Goal: Book appointment/travel/reservation

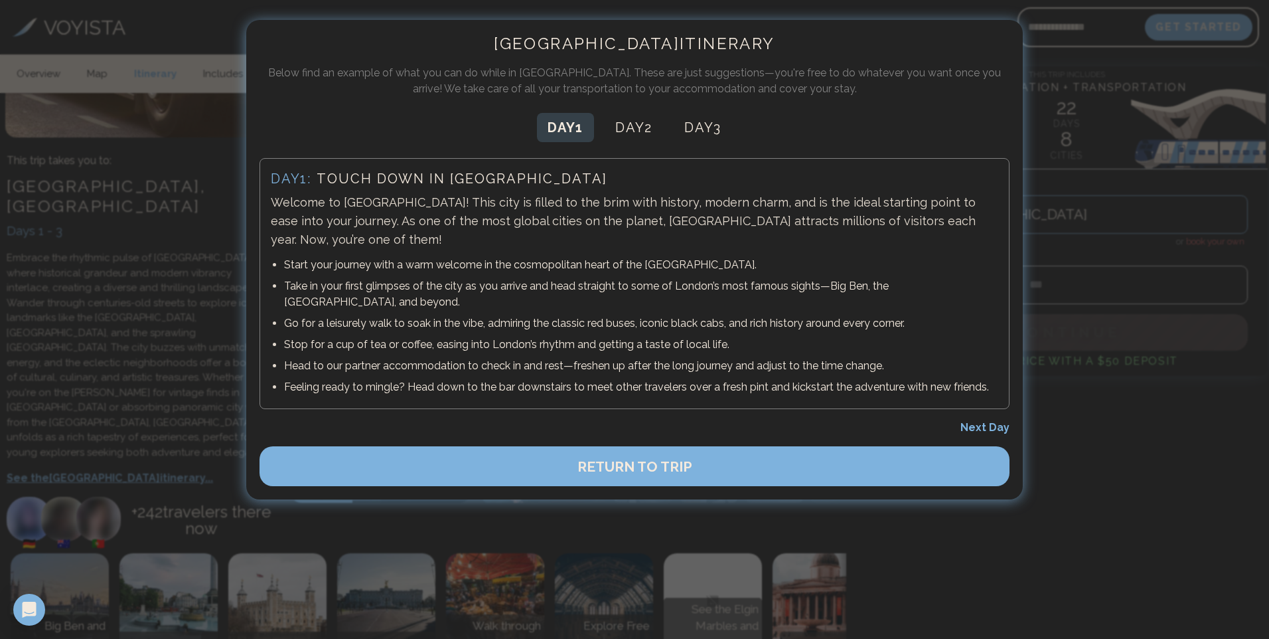
click at [994, 421] on span "Next Day" at bounding box center [984, 427] width 49 height 13
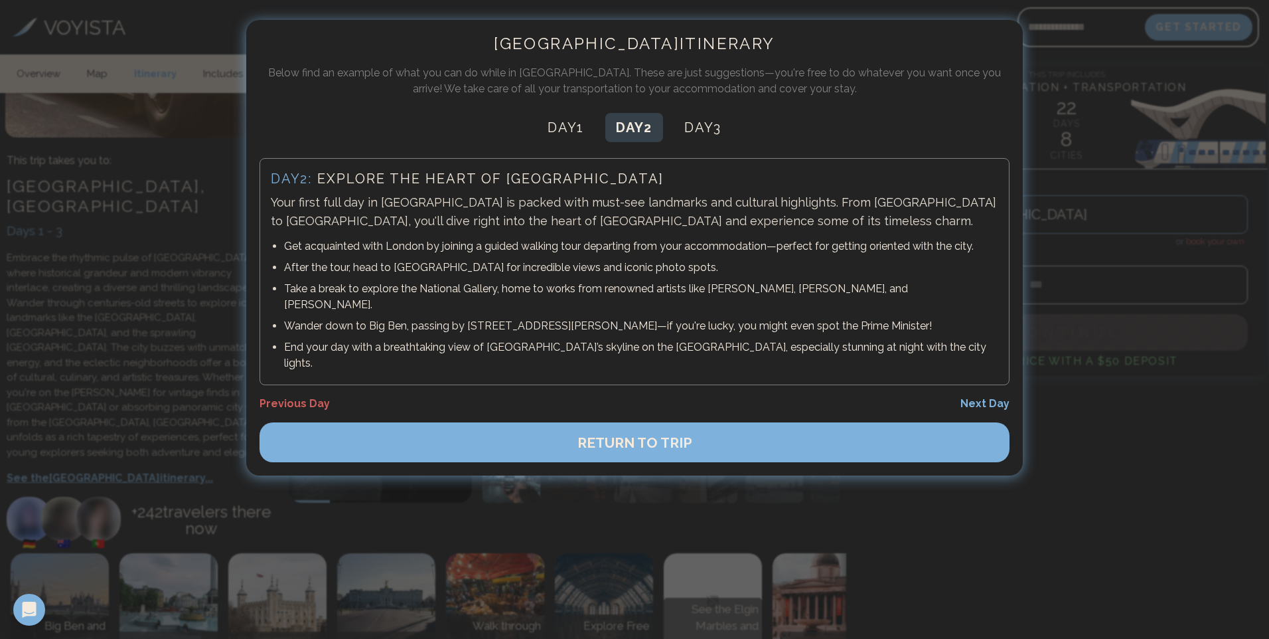
click at [1002, 397] on span "Next Day" at bounding box center [984, 403] width 49 height 13
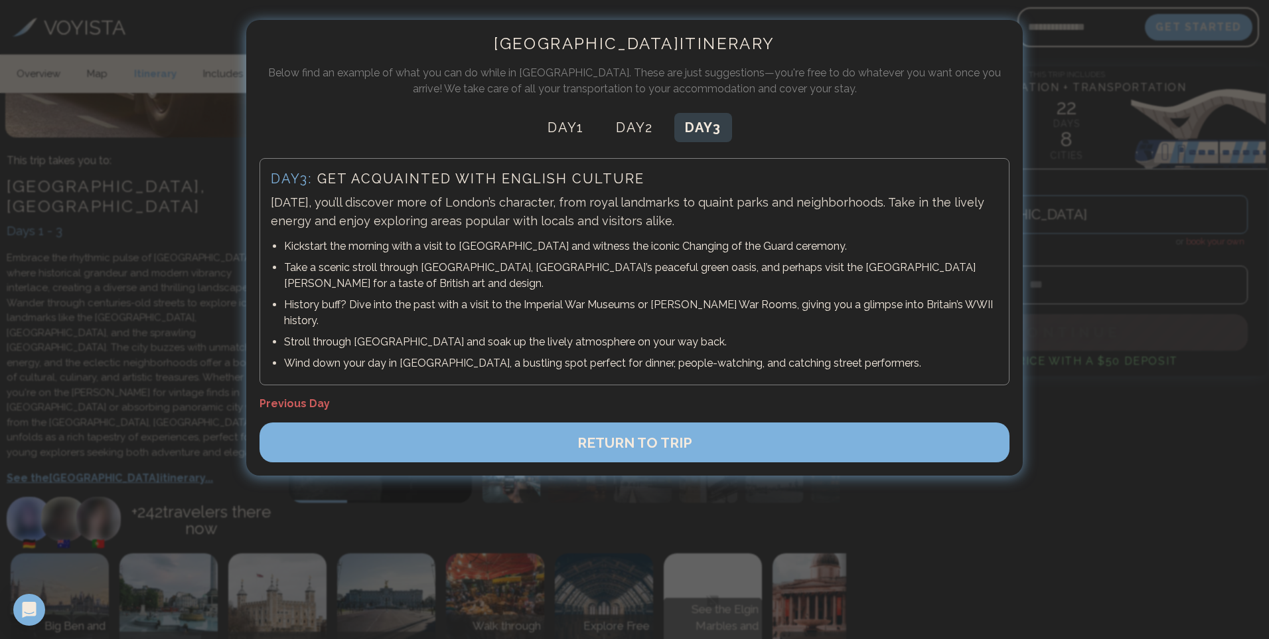
click at [741, 426] on button "RETURN TO TRIP" at bounding box center [635, 442] width 750 height 40
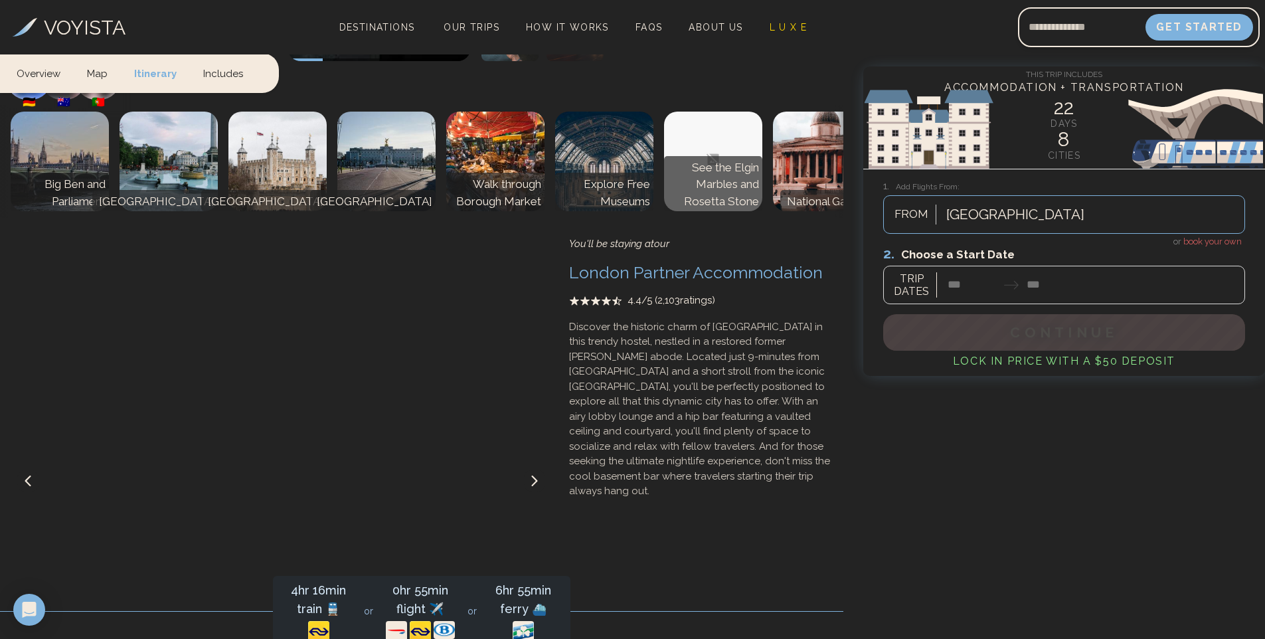
scroll to position [929, 0]
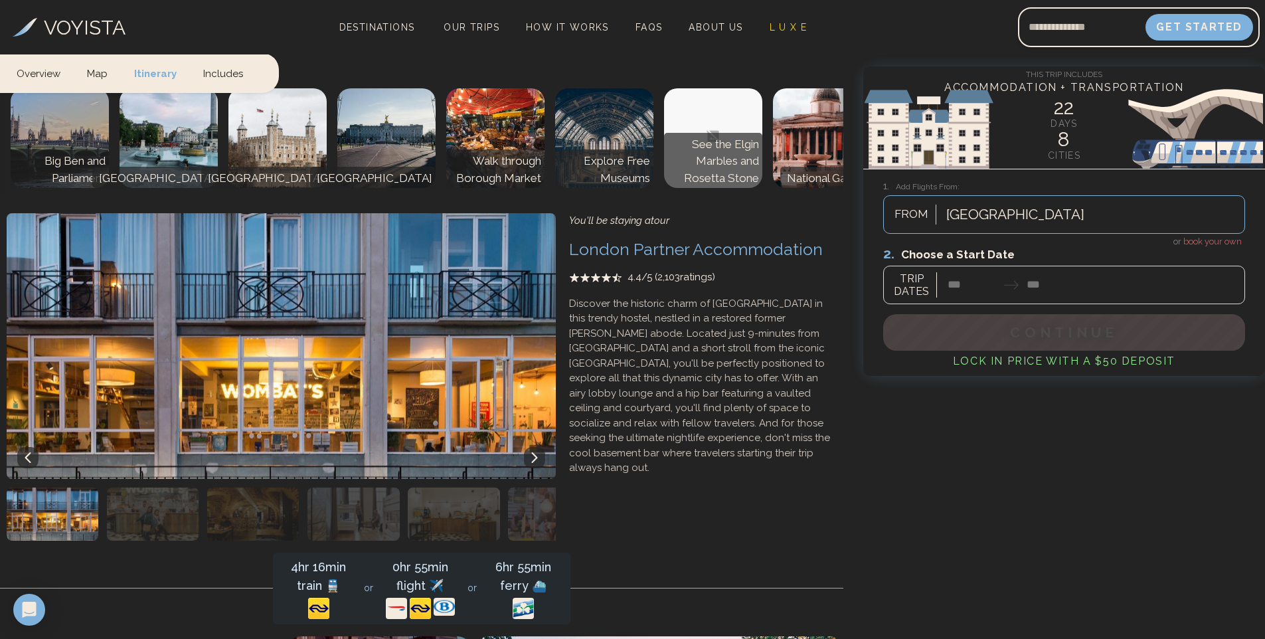
click at [973, 286] on div at bounding box center [1064, 274] width 362 height 59
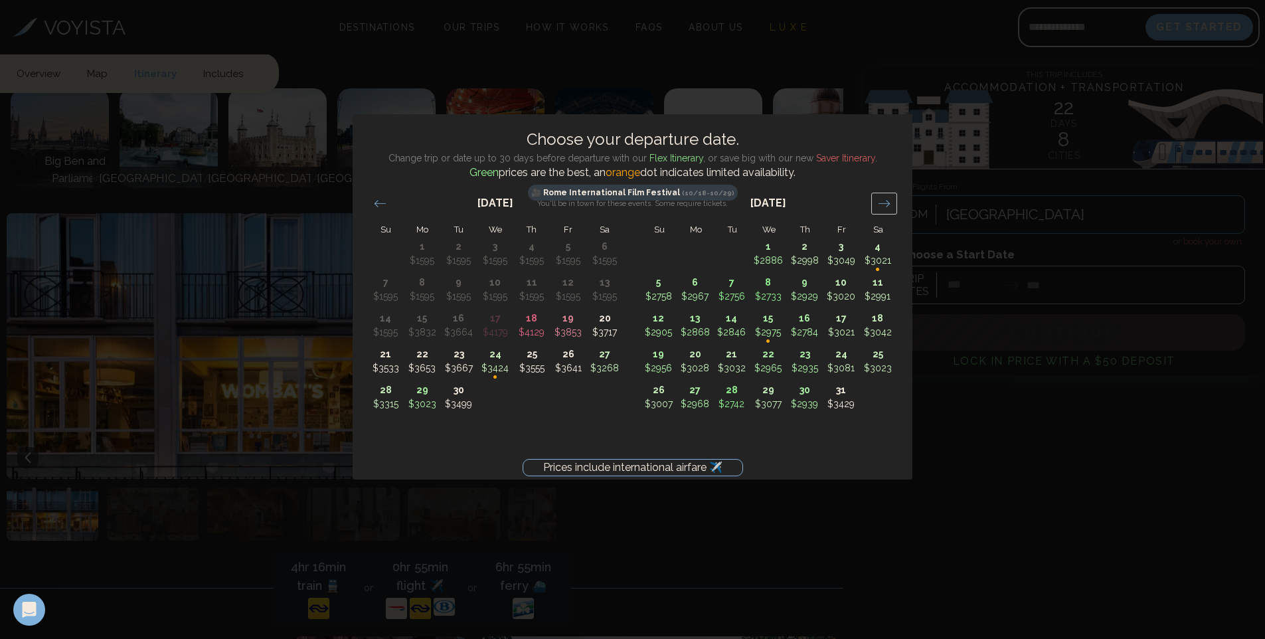
click at [880, 197] on icon "Move forward to switch to the next month." at bounding box center [884, 203] width 13 height 13
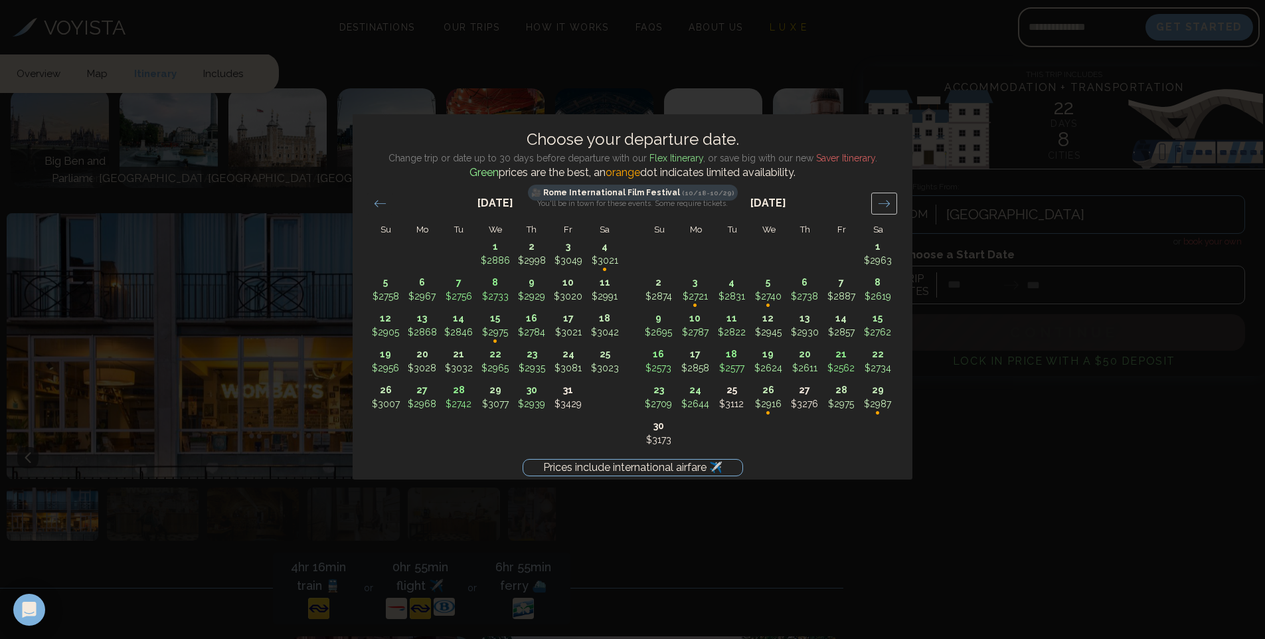
click at [880, 197] on icon "Move forward to switch to the next month." at bounding box center [884, 203] width 13 height 13
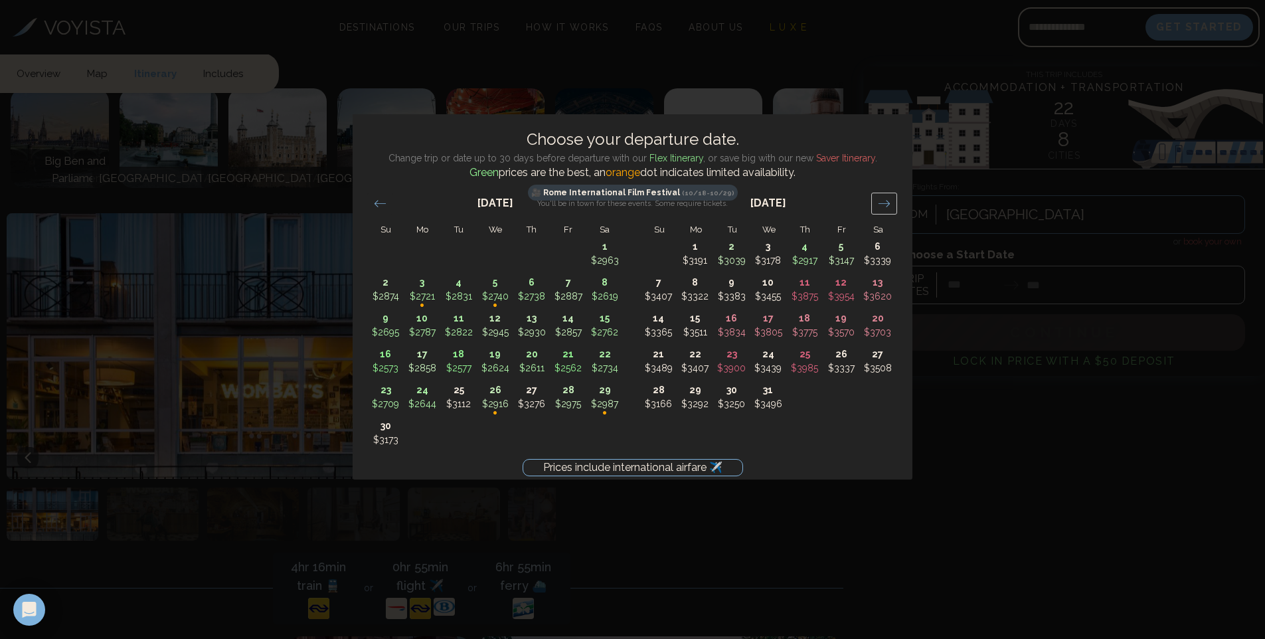
click at [880, 197] on icon "Move forward to switch to the next month." at bounding box center [884, 203] width 13 height 13
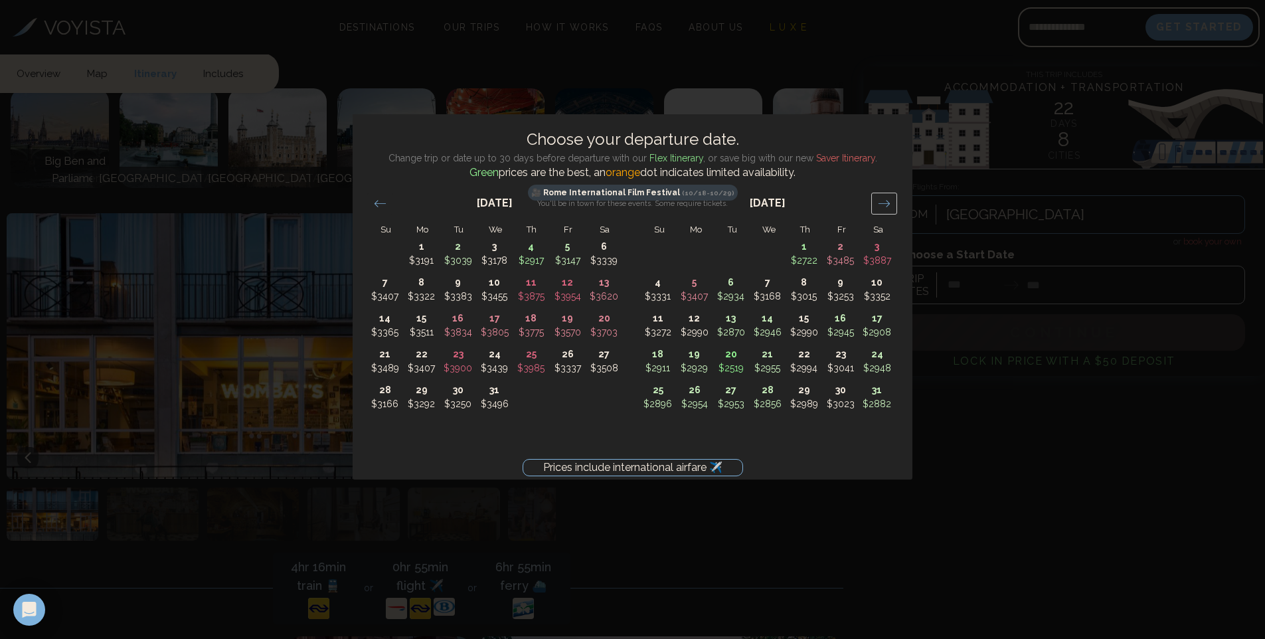
click at [880, 197] on icon "Move forward to switch to the next month." at bounding box center [884, 203] width 13 height 13
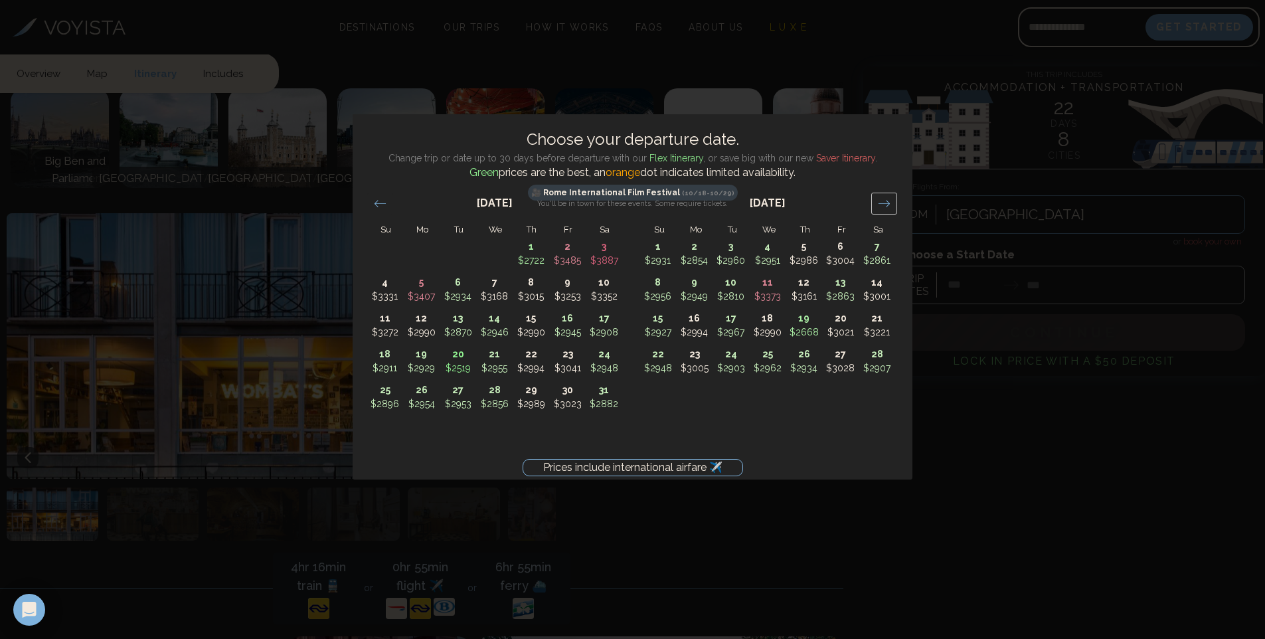
click at [880, 197] on icon "Move forward to switch to the next month." at bounding box center [884, 203] width 13 height 13
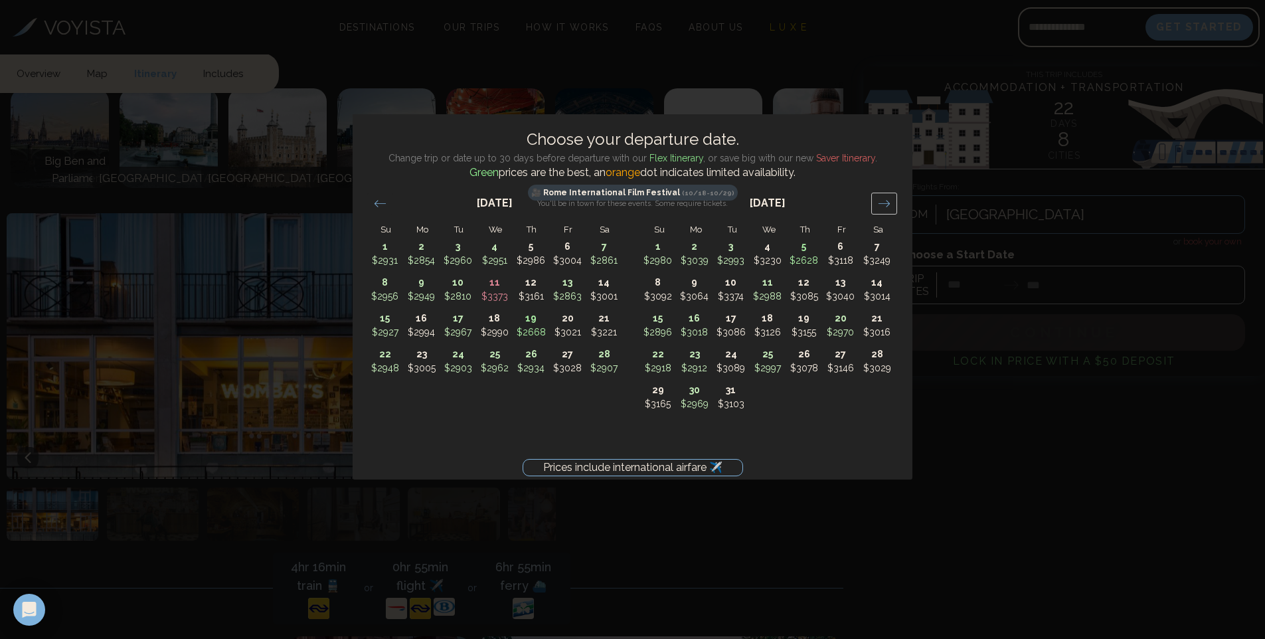
click at [880, 197] on icon "Move forward to switch to the next month." at bounding box center [884, 203] width 13 height 13
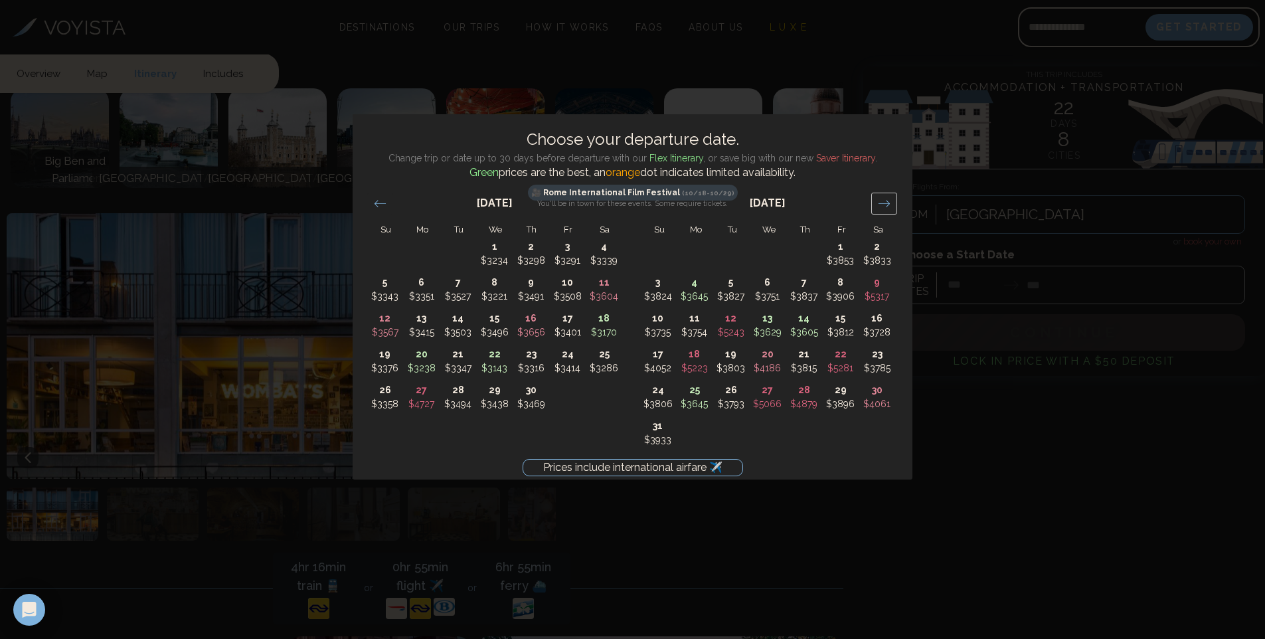
click at [880, 197] on icon "Move forward to switch to the next month." at bounding box center [884, 203] width 13 height 13
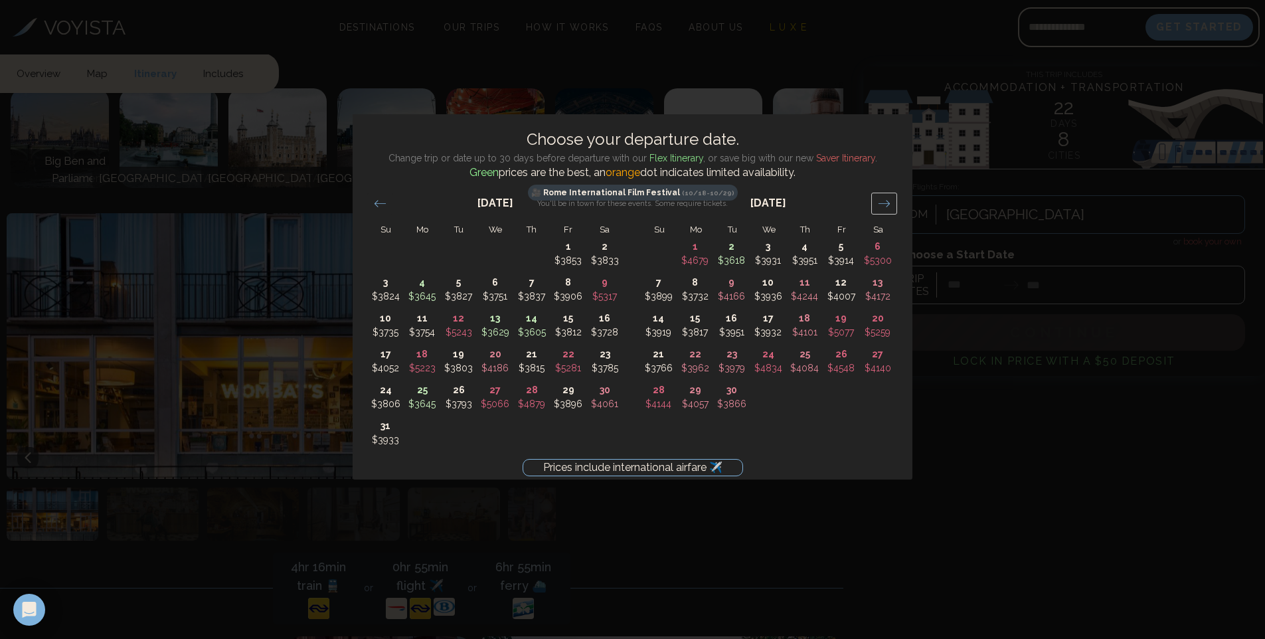
click at [880, 197] on icon "Move forward to switch to the next month." at bounding box center [884, 203] width 13 height 13
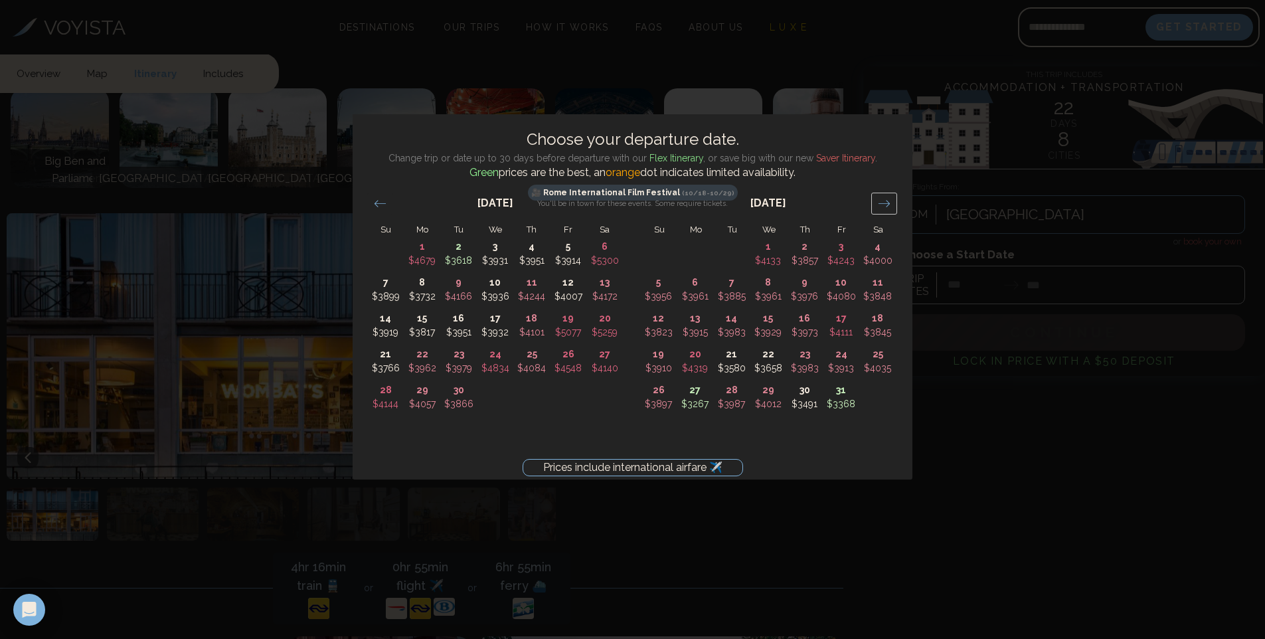
click at [880, 197] on icon "Move forward to switch to the next month." at bounding box center [884, 203] width 13 height 13
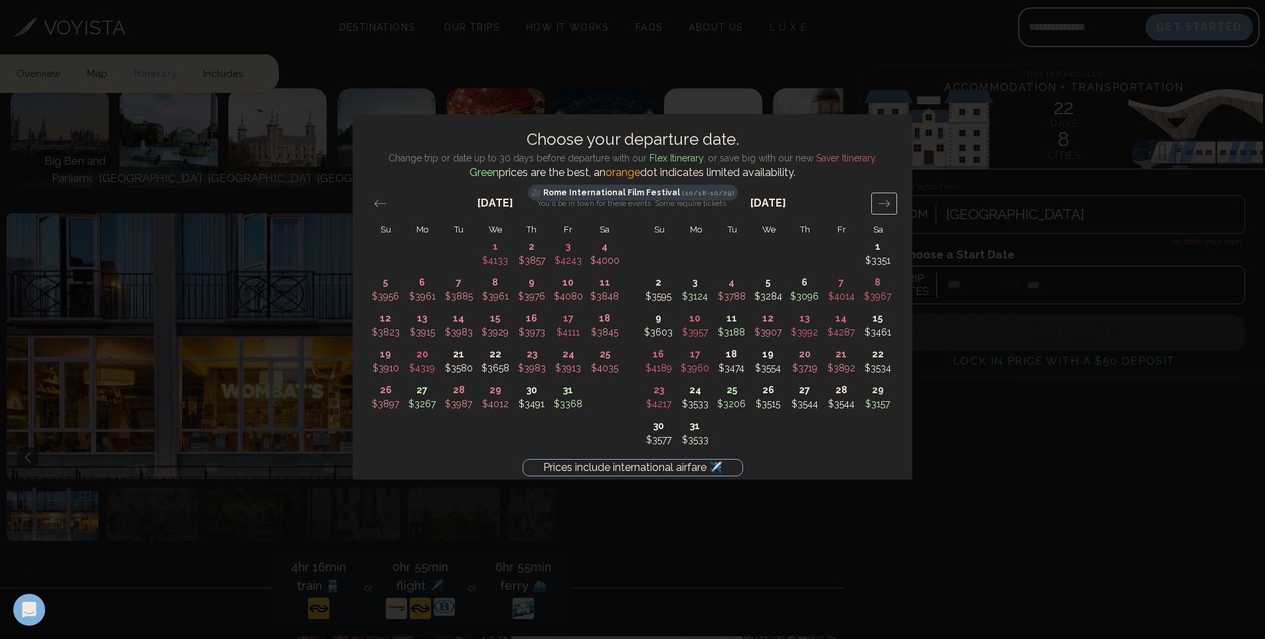
click at [880, 197] on icon "Move forward to switch to the next month." at bounding box center [884, 203] width 13 height 13
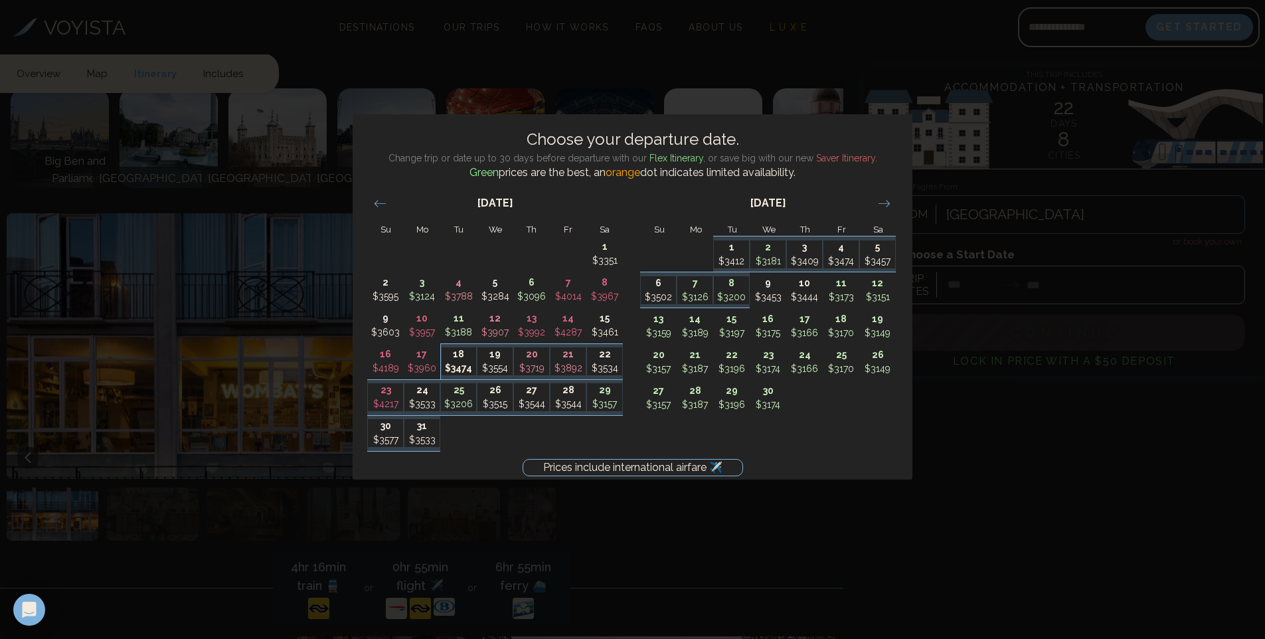
click at [456, 356] on p "18" at bounding box center [458, 354] width 35 height 14
type input "********"
type input "*******"
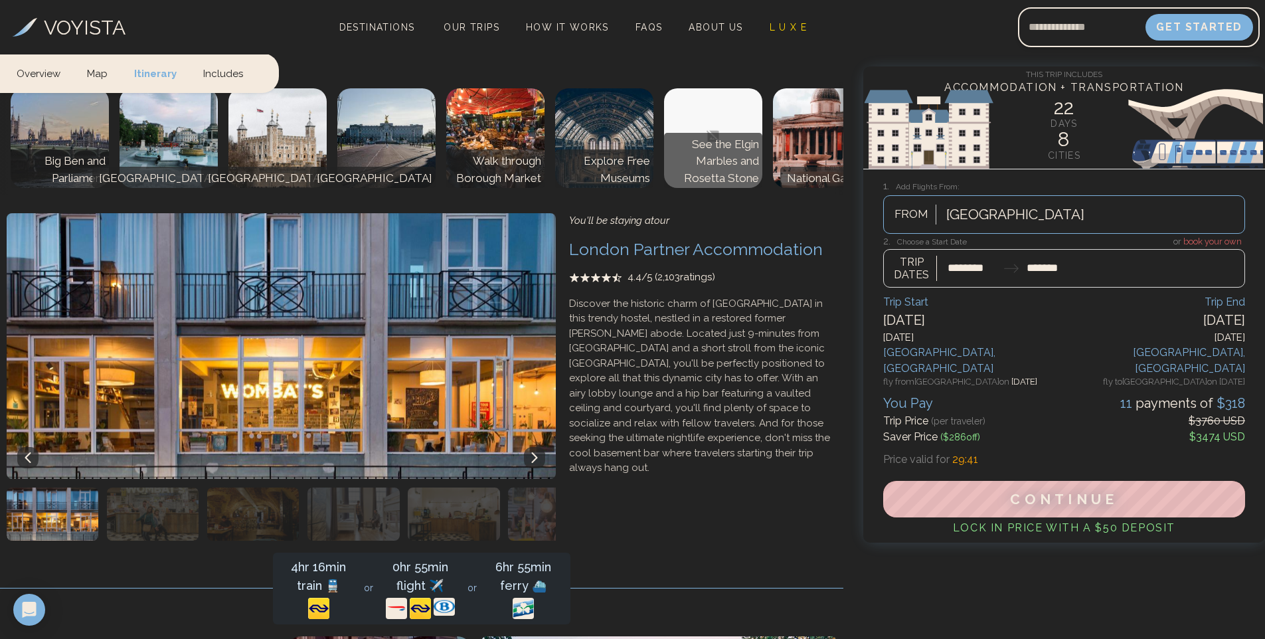
click at [534, 452] on icon at bounding box center [534, 457] width 6 height 11
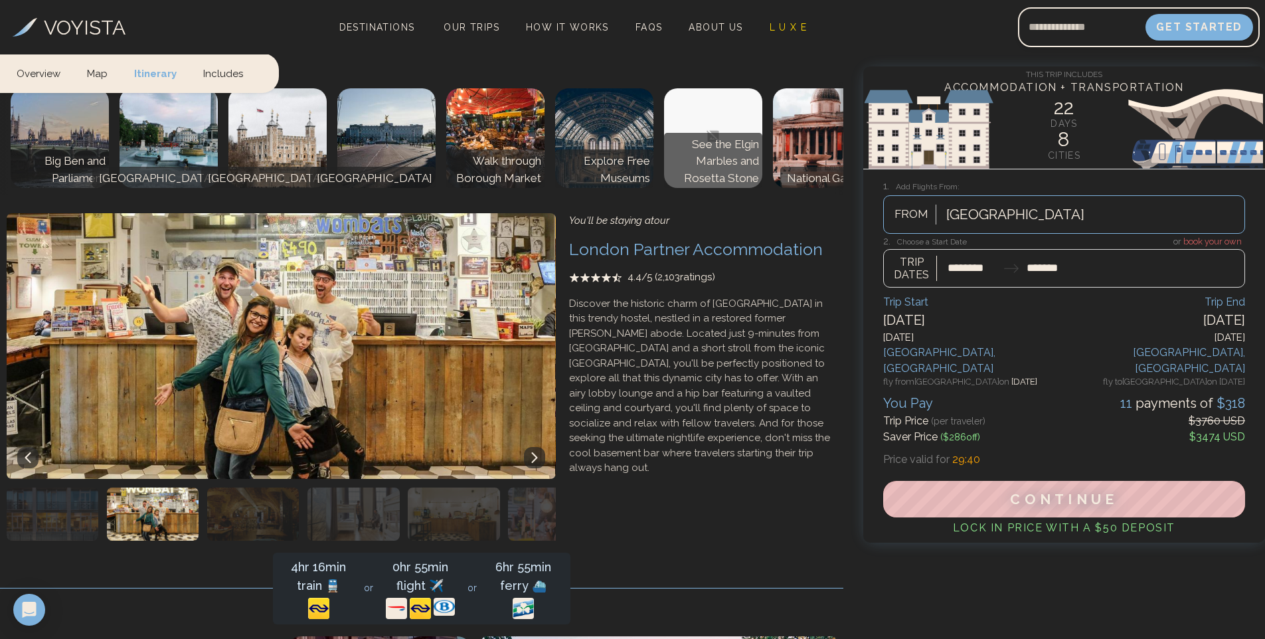
click at [535, 452] on icon at bounding box center [534, 457] width 6 height 11
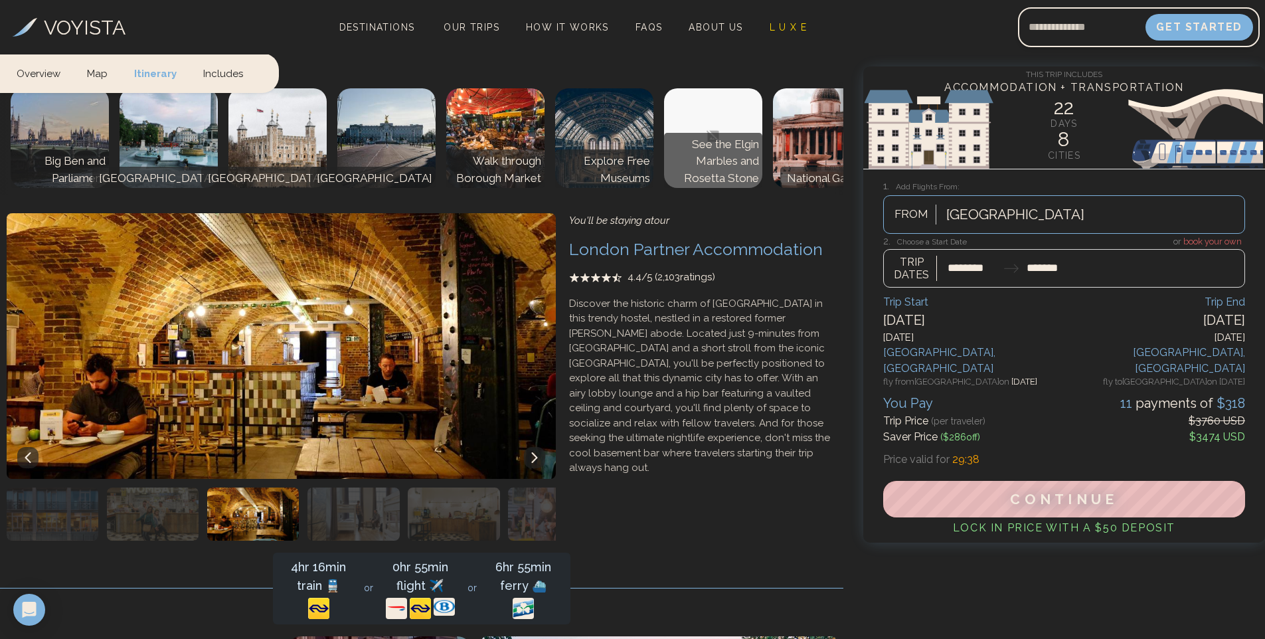
click at [535, 452] on icon at bounding box center [534, 457] width 6 height 11
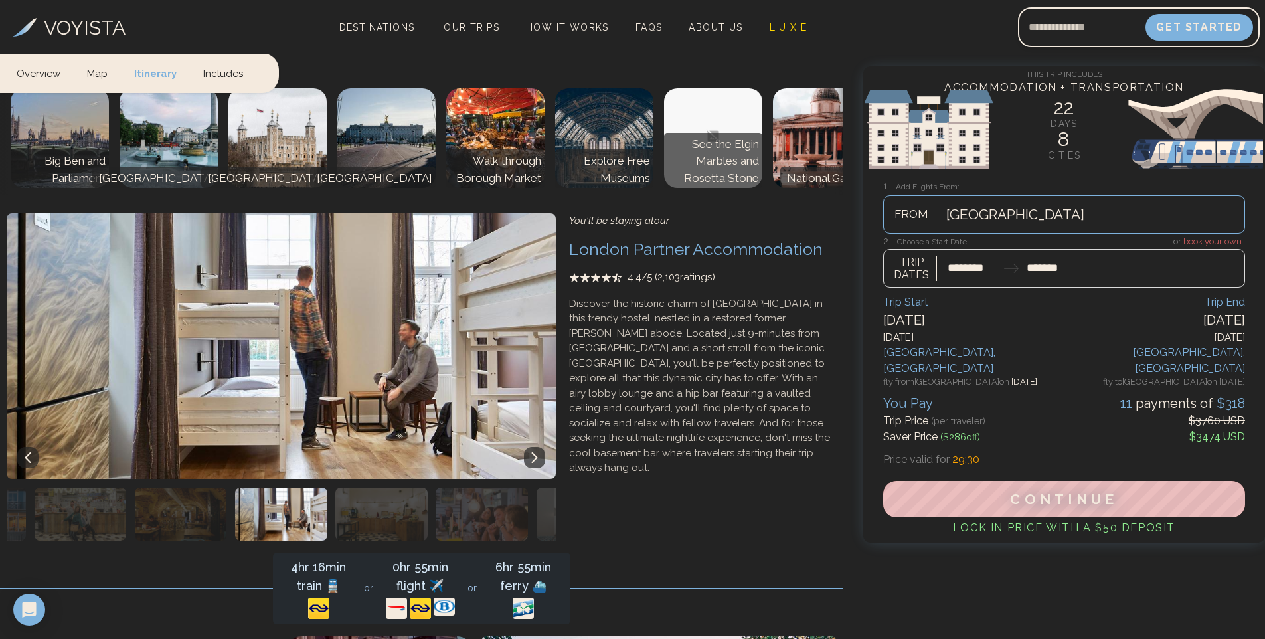
click at [535, 452] on icon at bounding box center [534, 457] width 6 height 11
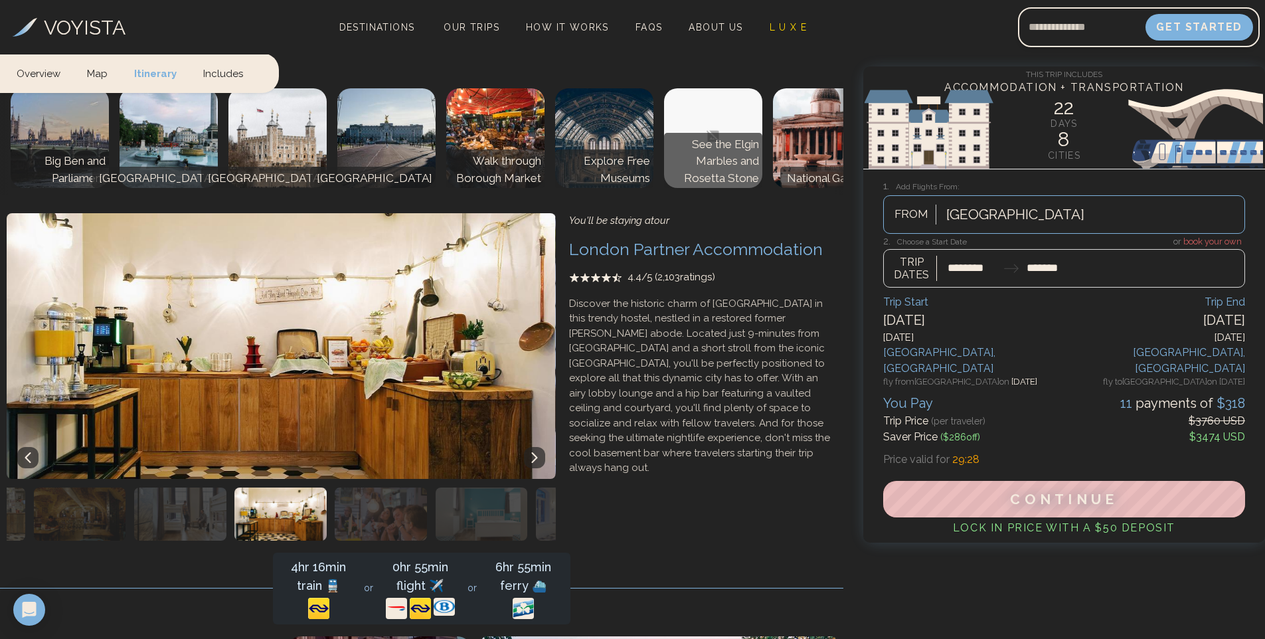
click at [535, 452] on icon at bounding box center [534, 457] width 6 height 11
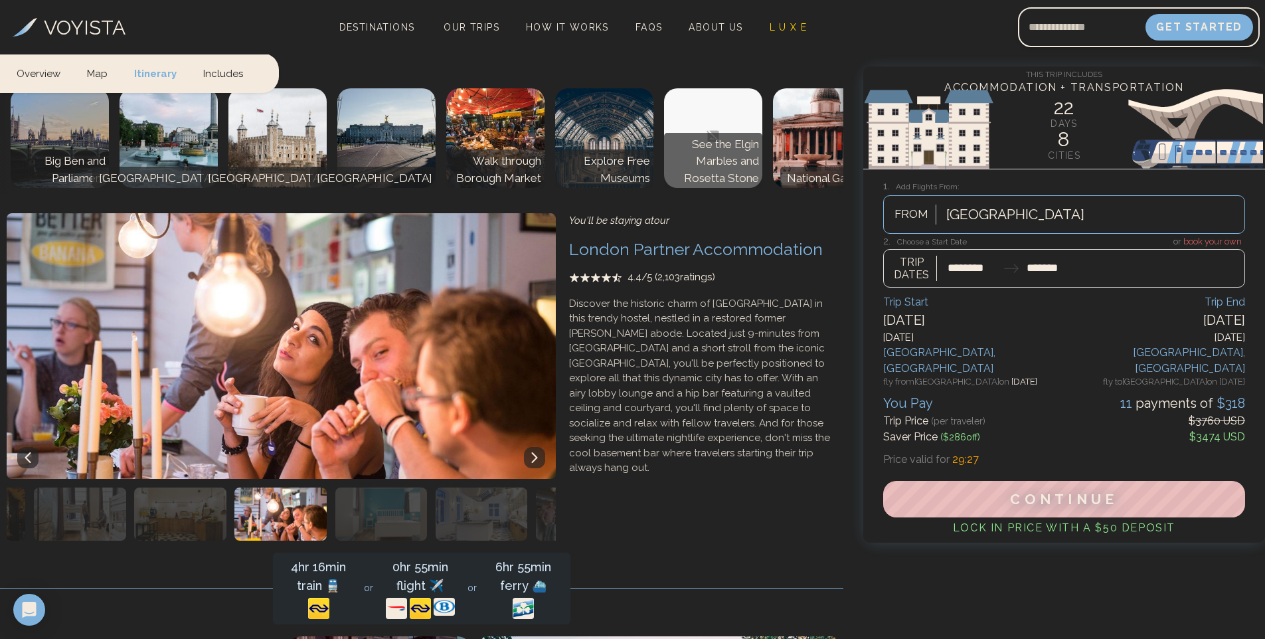
click at [535, 452] on icon at bounding box center [534, 457] width 6 height 11
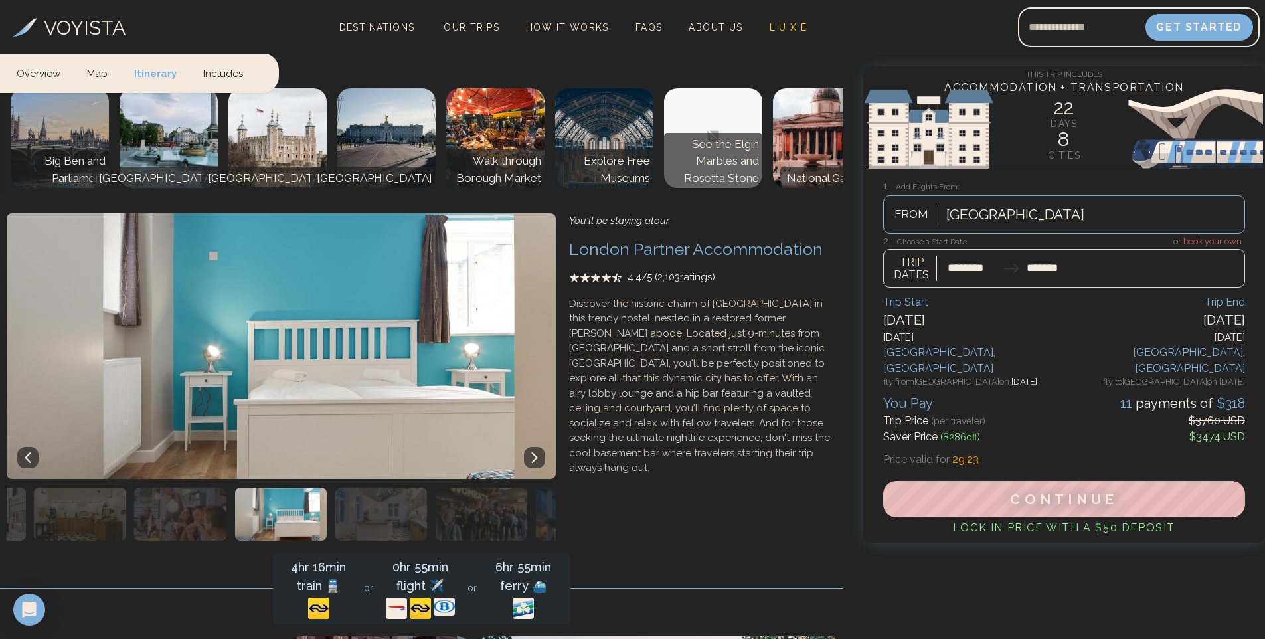
click at [535, 452] on icon at bounding box center [534, 457] width 6 height 11
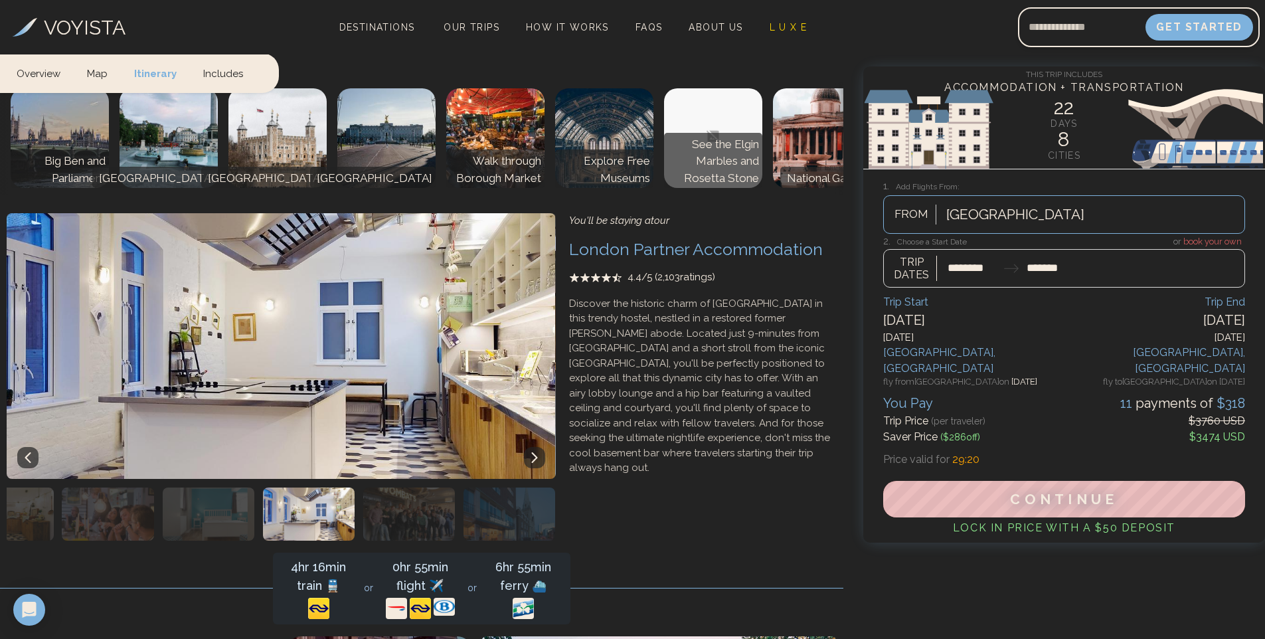
click at [535, 452] on icon at bounding box center [534, 457] width 6 height 11
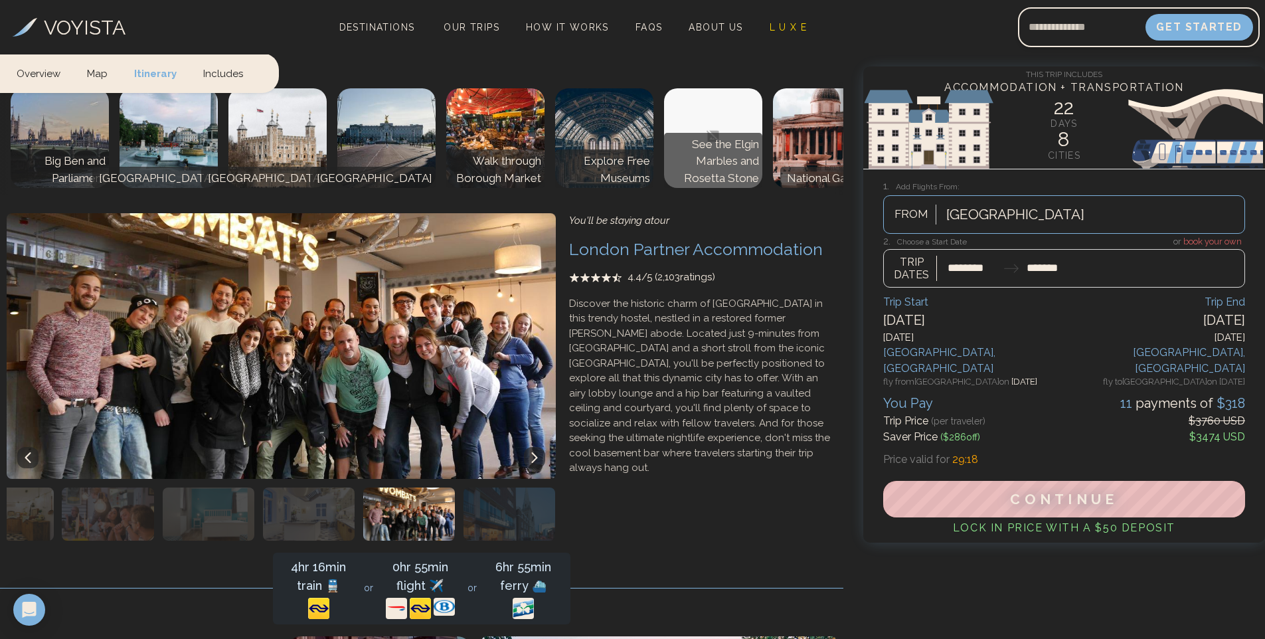
click at [535, 452] on icon at bounding box center [534, 457] width 6 height 11
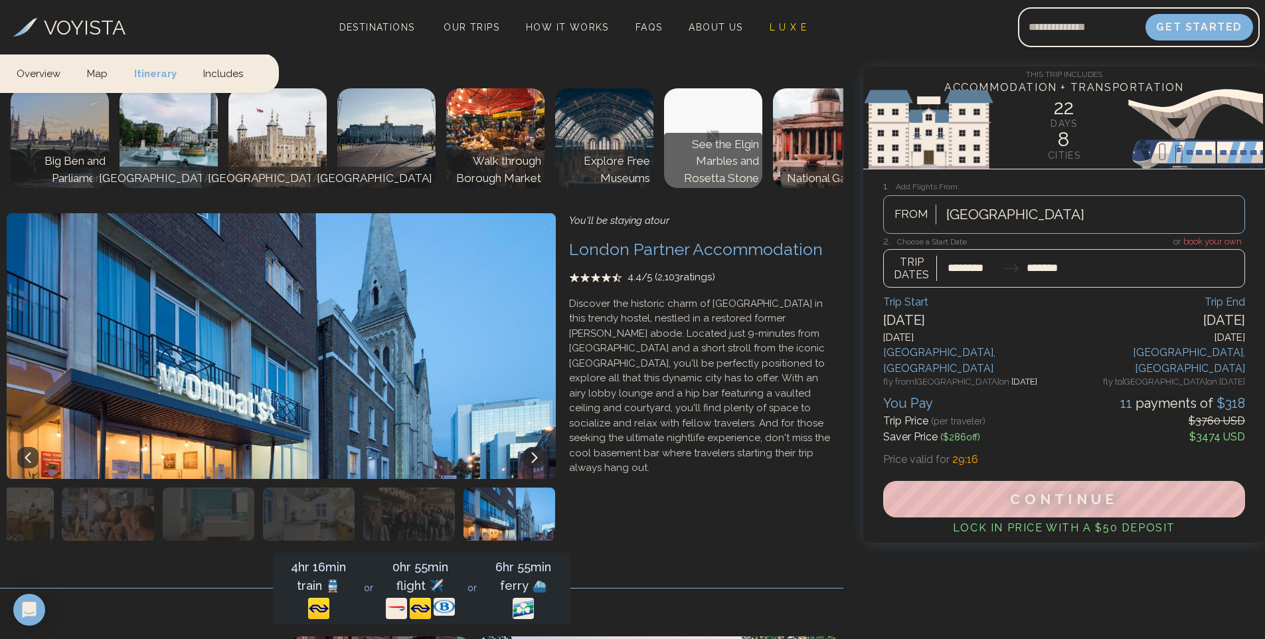
click at [535, 452] on icon at bounding box center [534, 457] width 6 height 11
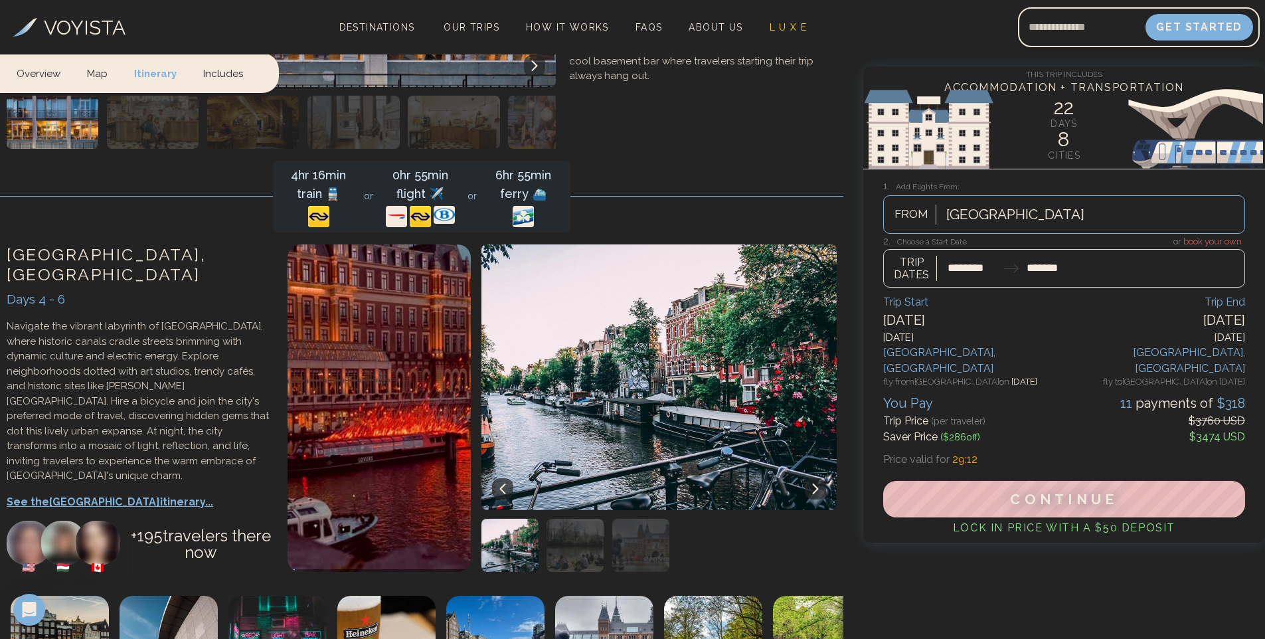
scroll to position [1328, 0]
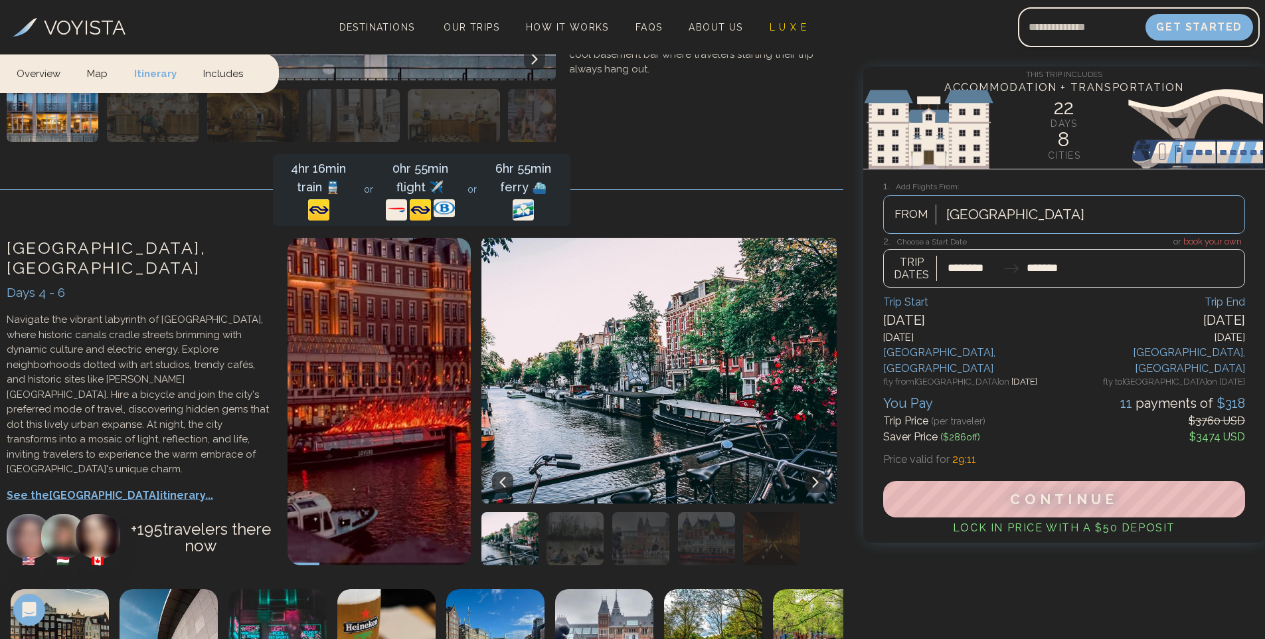
click at [817, 471] on button at bounding box center [815, 481] width 21 height 21
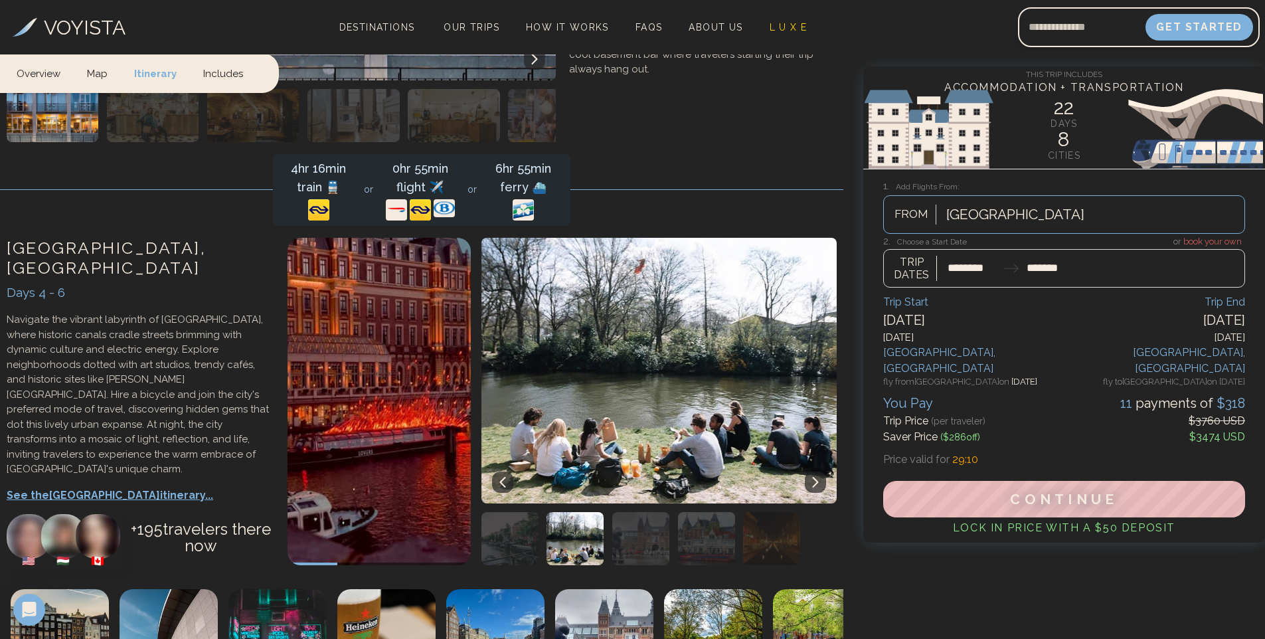
click at [818, 471] on button at bounding box center [815, 481] width 21 height 21
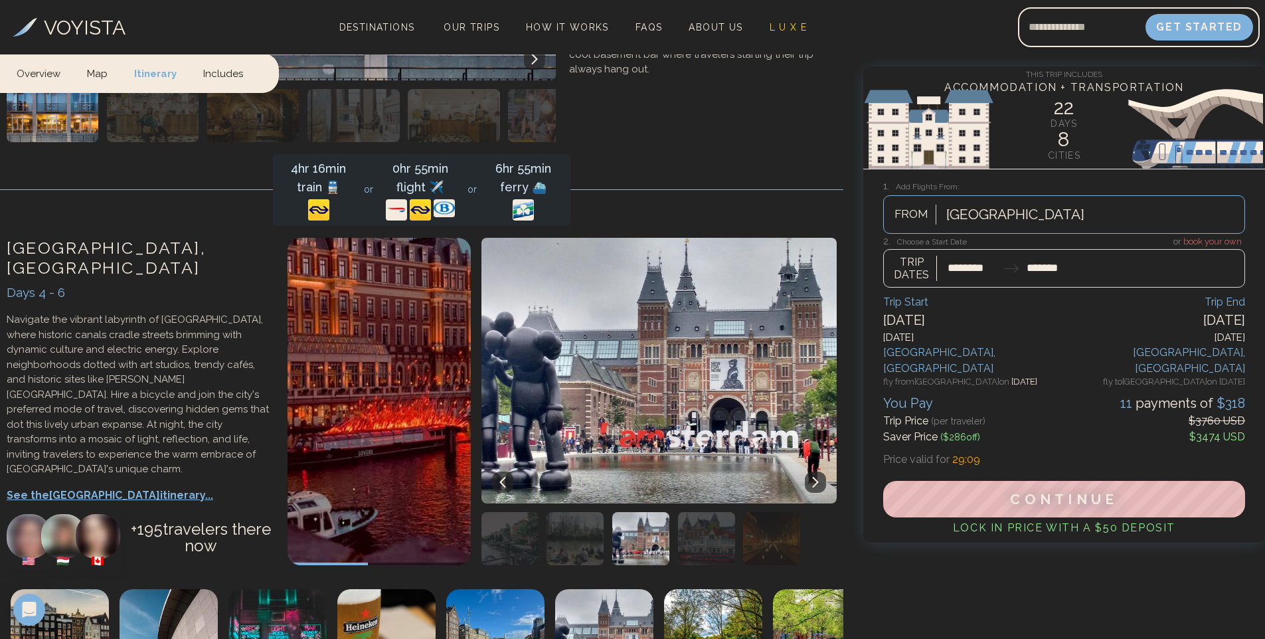
click at [818, 471] on button at bounding box center [815, 481] width 21 height 21
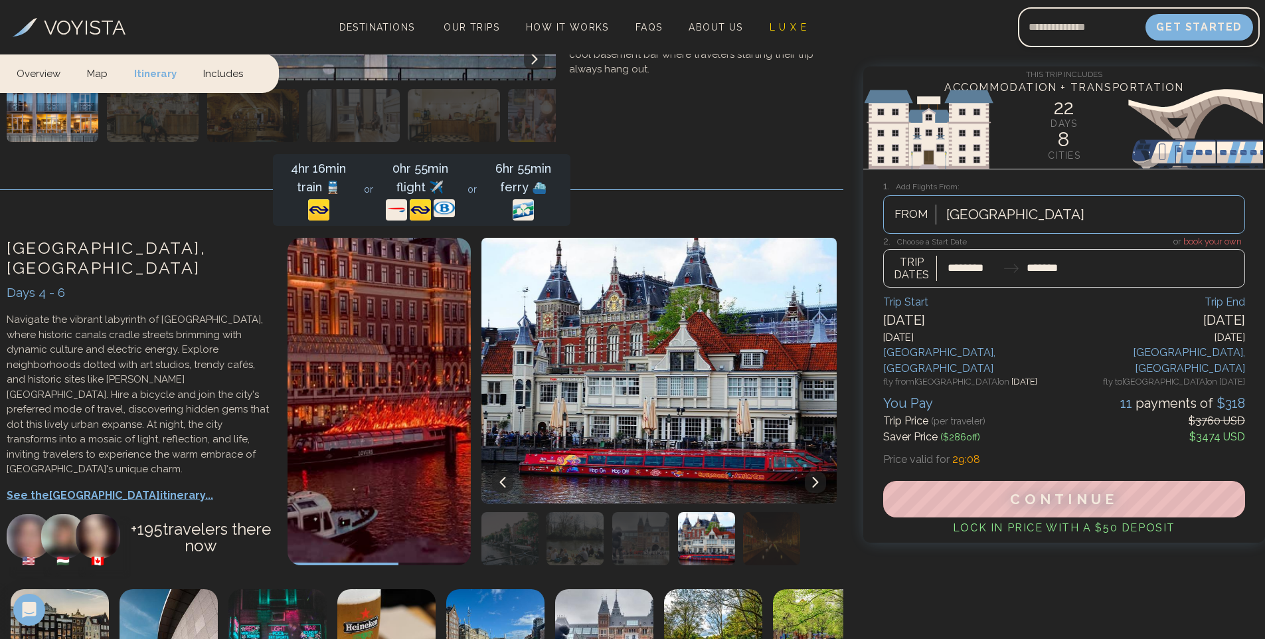
click at [818, 471] on button at bounding box center [815, 481] width 21 height 21
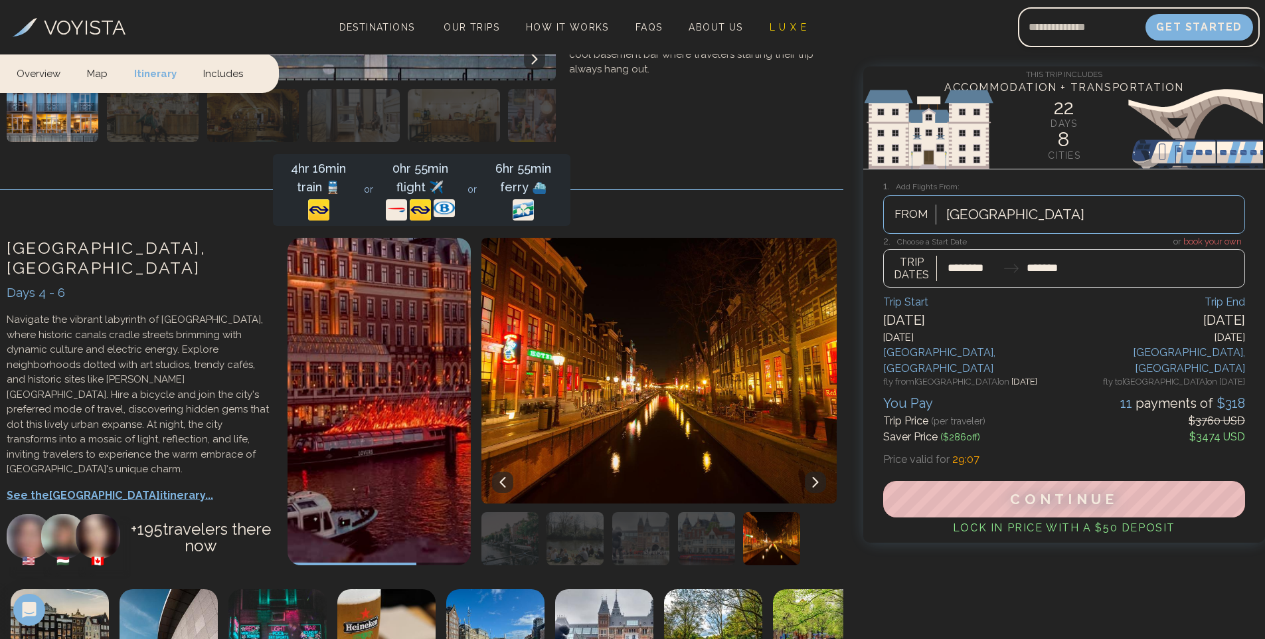
click at [818, 471] on button at bounding box center [815, 481] width 21 height 21
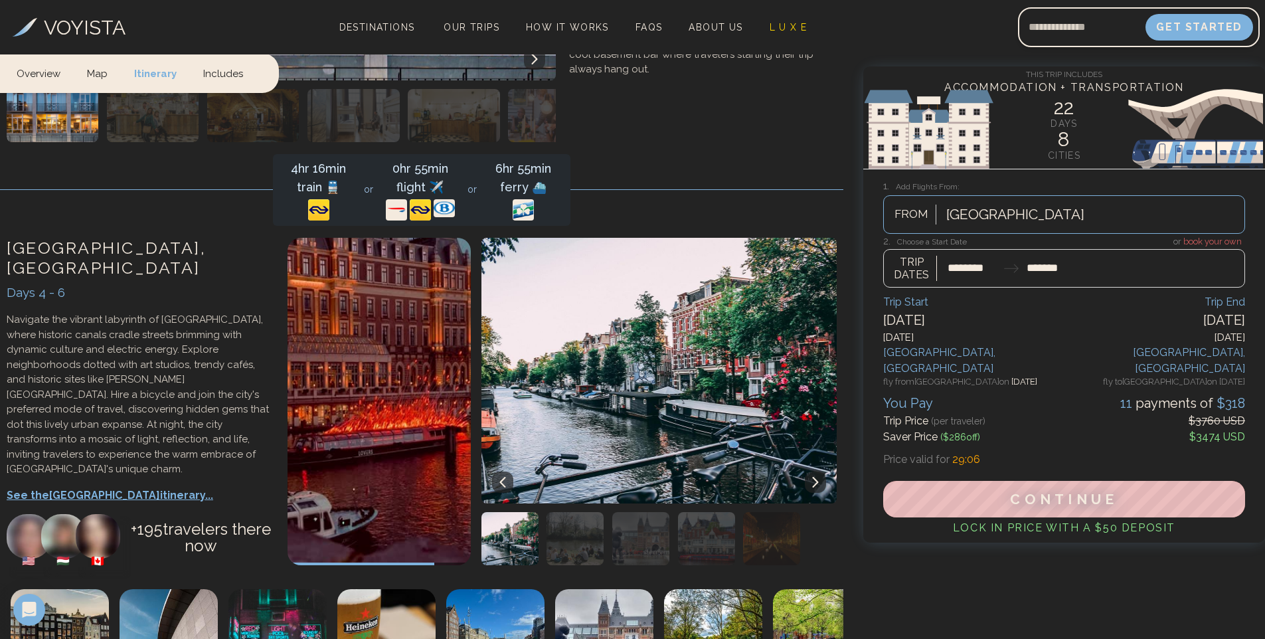
click at [818, 471] on button at bounding box center [815, 481] width 21 height 21
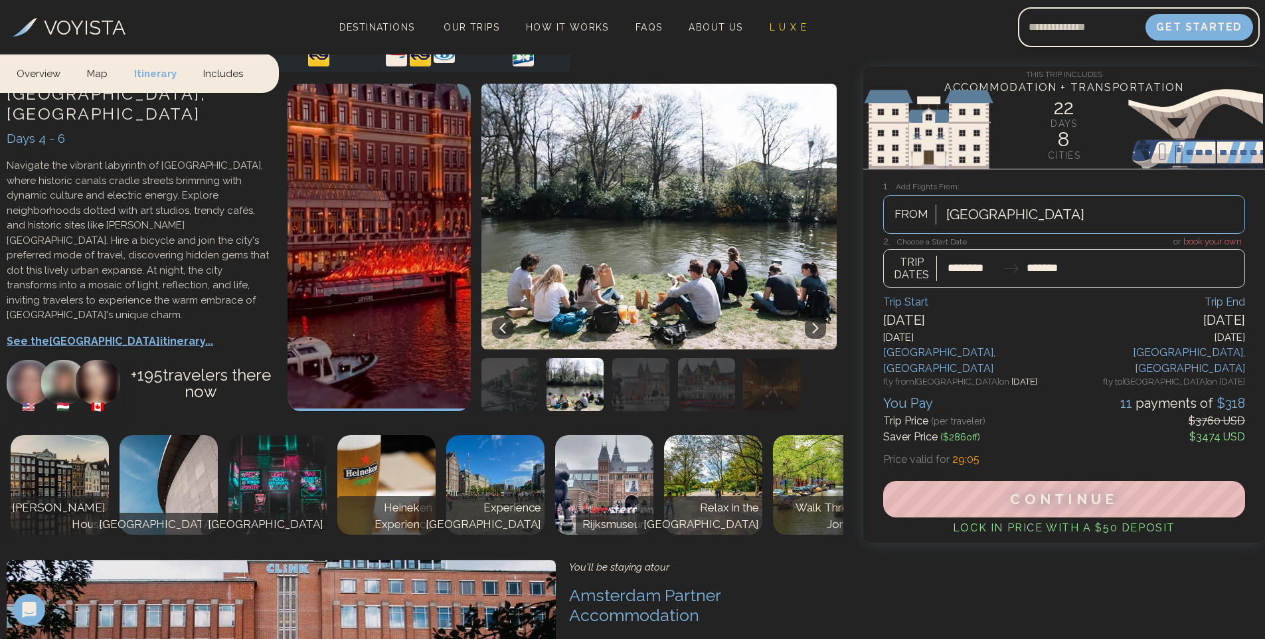
scroll to position [1527, 0]
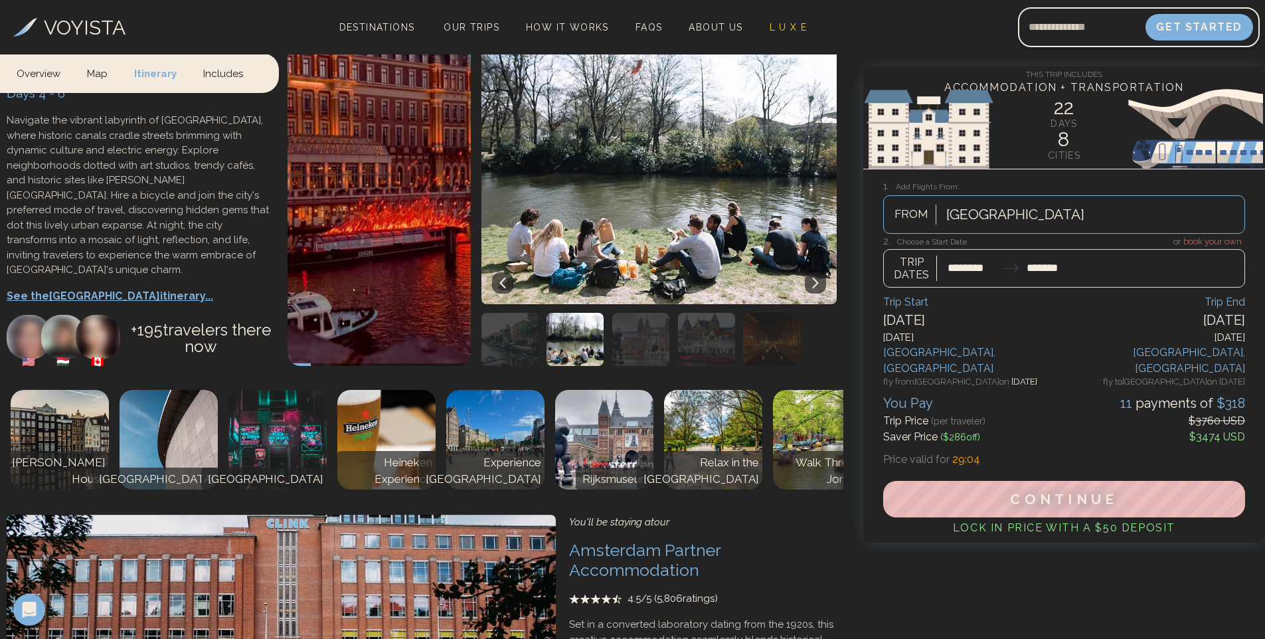
click at [127, 288] on p "See the Amsterdam itinerary..." at bounding box center [141, 296] width 268 height 16
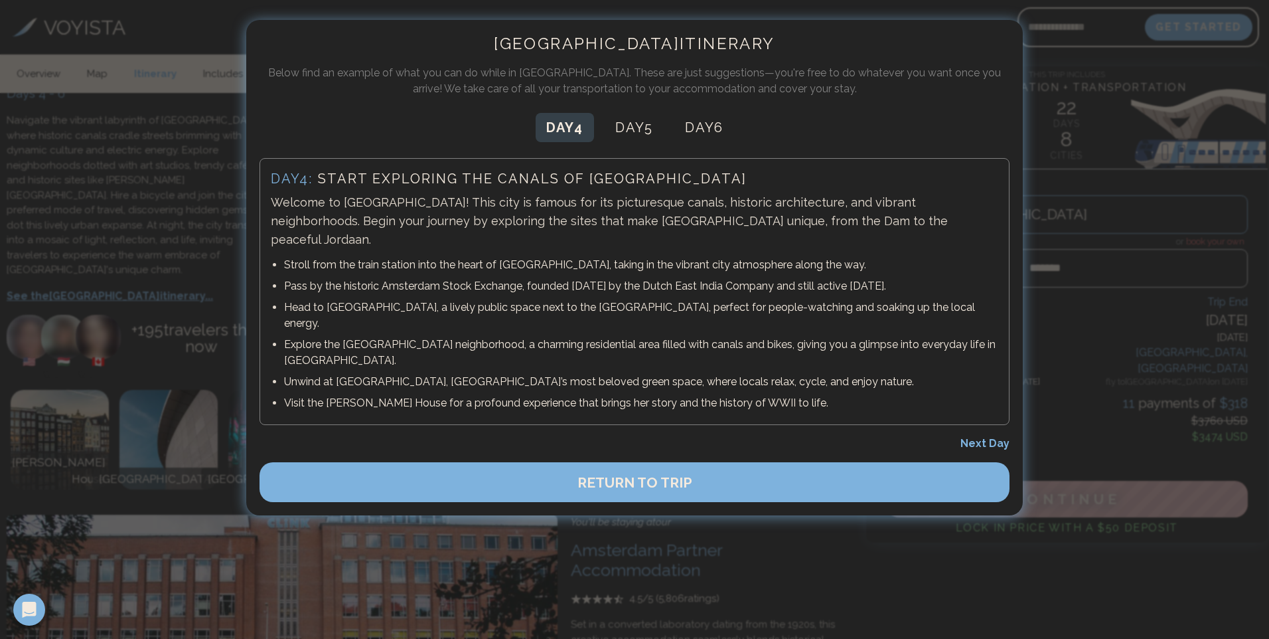
click at [1074, 356] on div at bounding box center [634, 319] width 1269 height 639
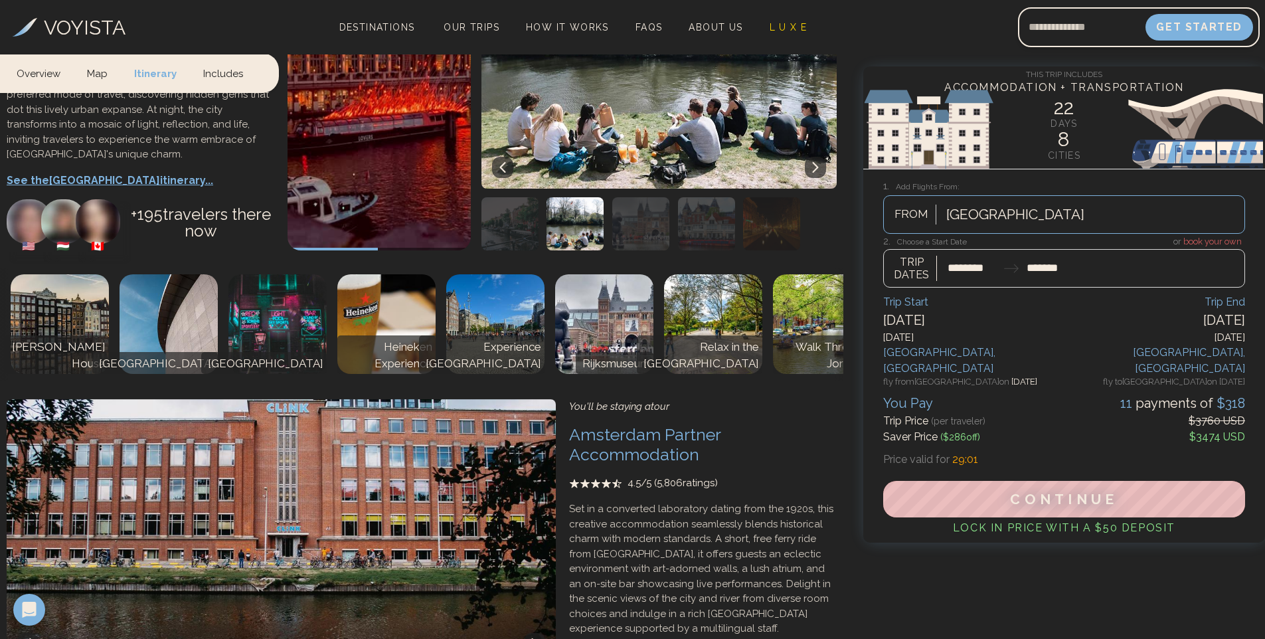
scroll to position [1659, 0]
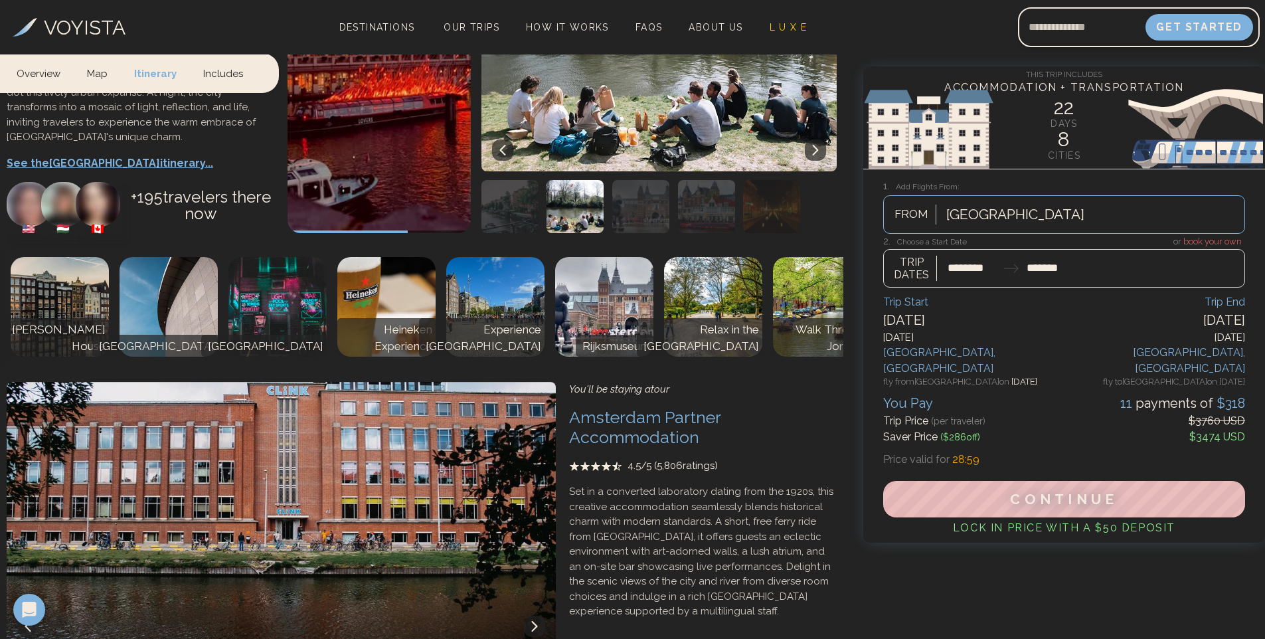
click at [532, 615] on button at bounding box center [534, 625] width 21 height 21
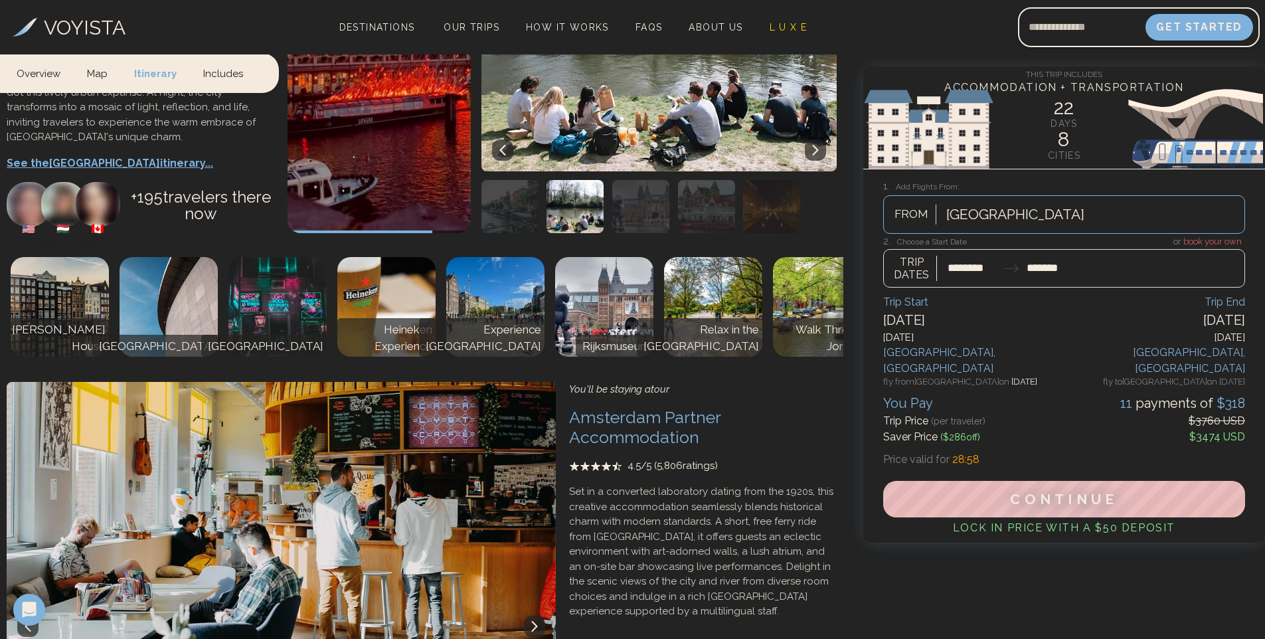
click at [532, 615] on button at bounding box center [534, 625] width 21 height 21
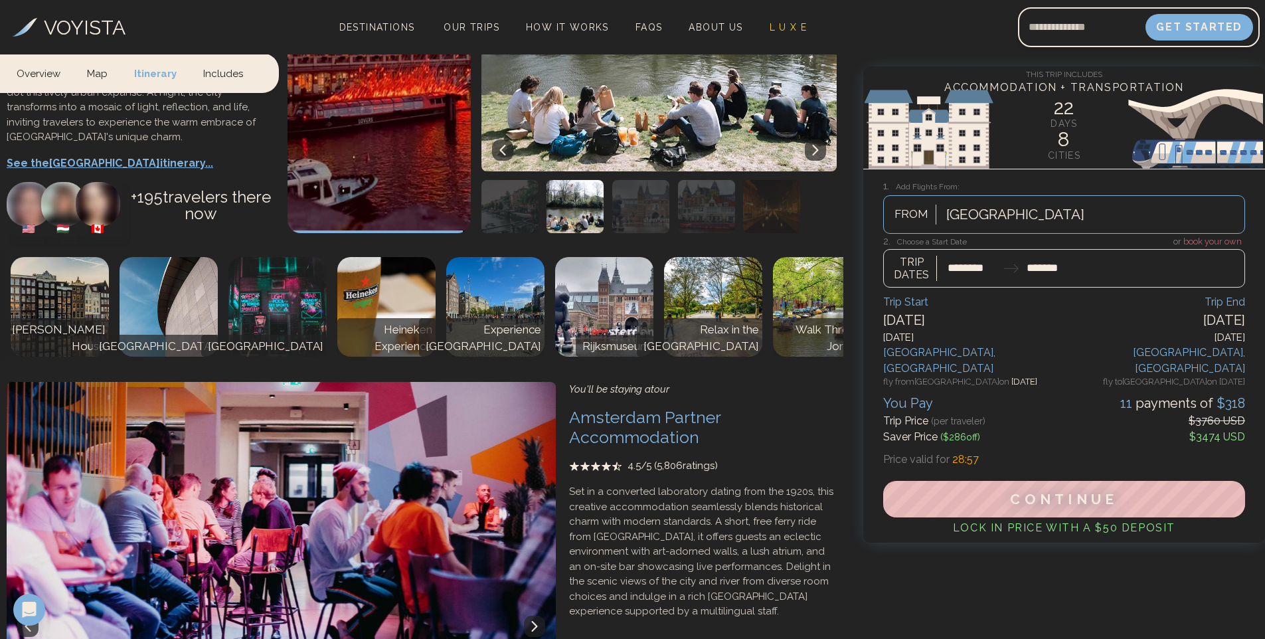
click at [532, 615] on button at bounding box center [534, 625] width 21 height 21
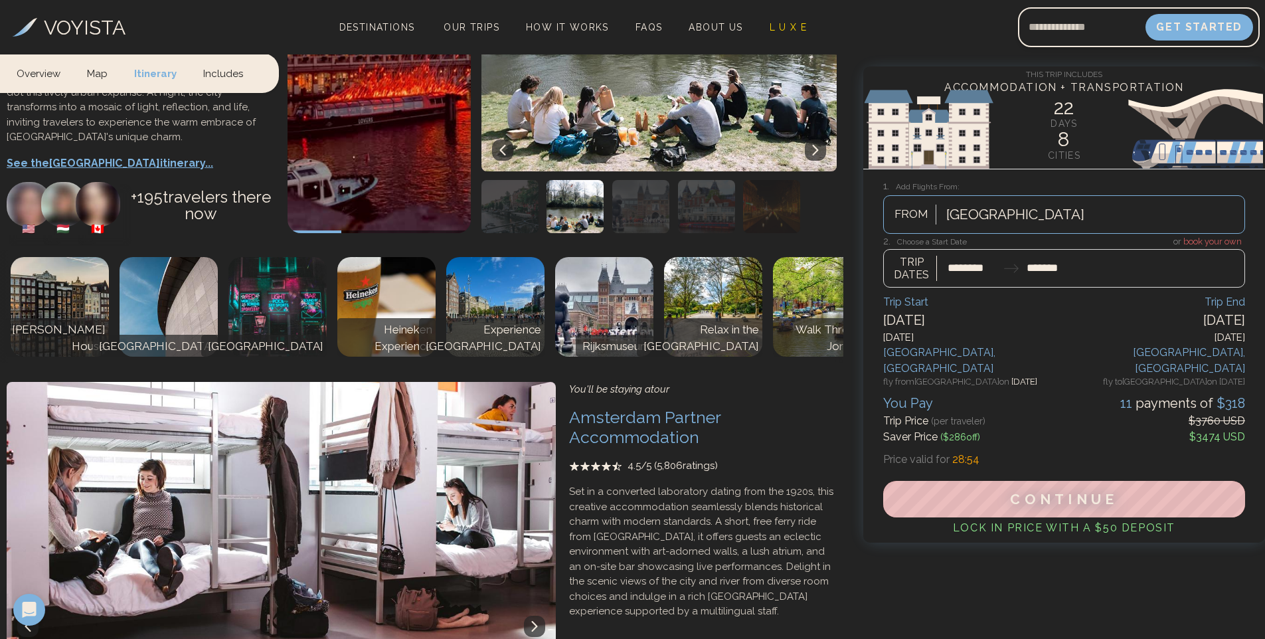
click at [532, 615] on button at bounding box center [534, 625] width 21 height 21
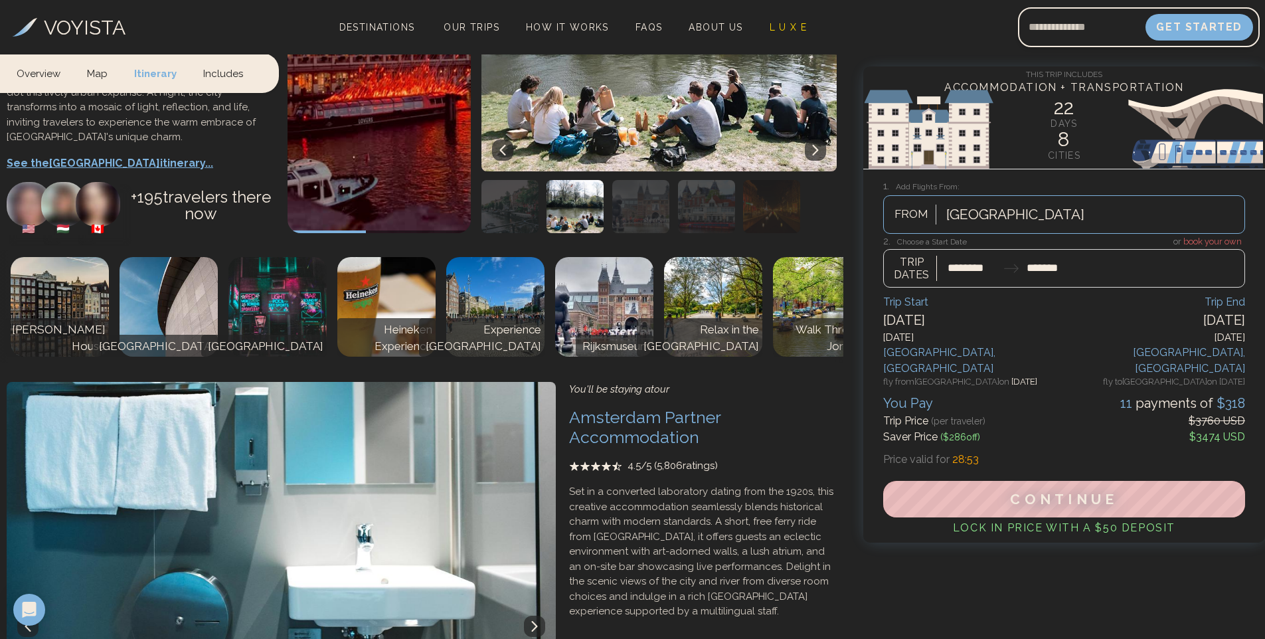
click at [532, 615] on button at bounding box center [534, 625] width 21 height 21
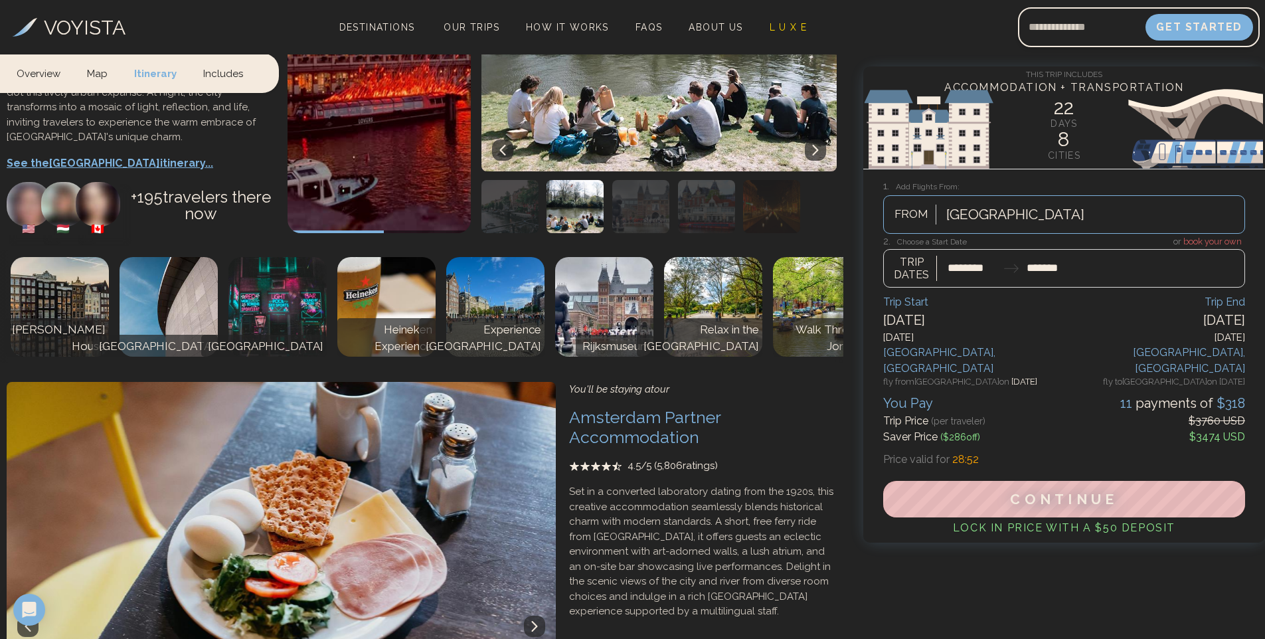
click at [532, 615] on button at bounding box center [534, 625] width 21 height 21
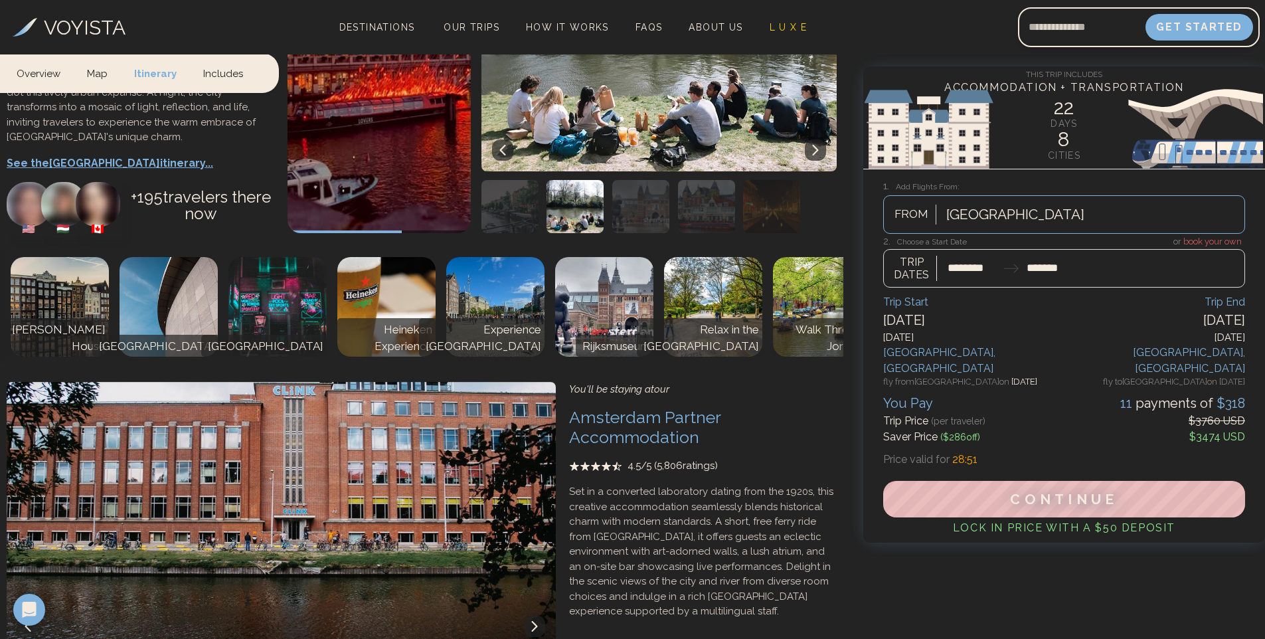
click at [532, 615] on button at bounding box center [534, 625] width 21 height 21
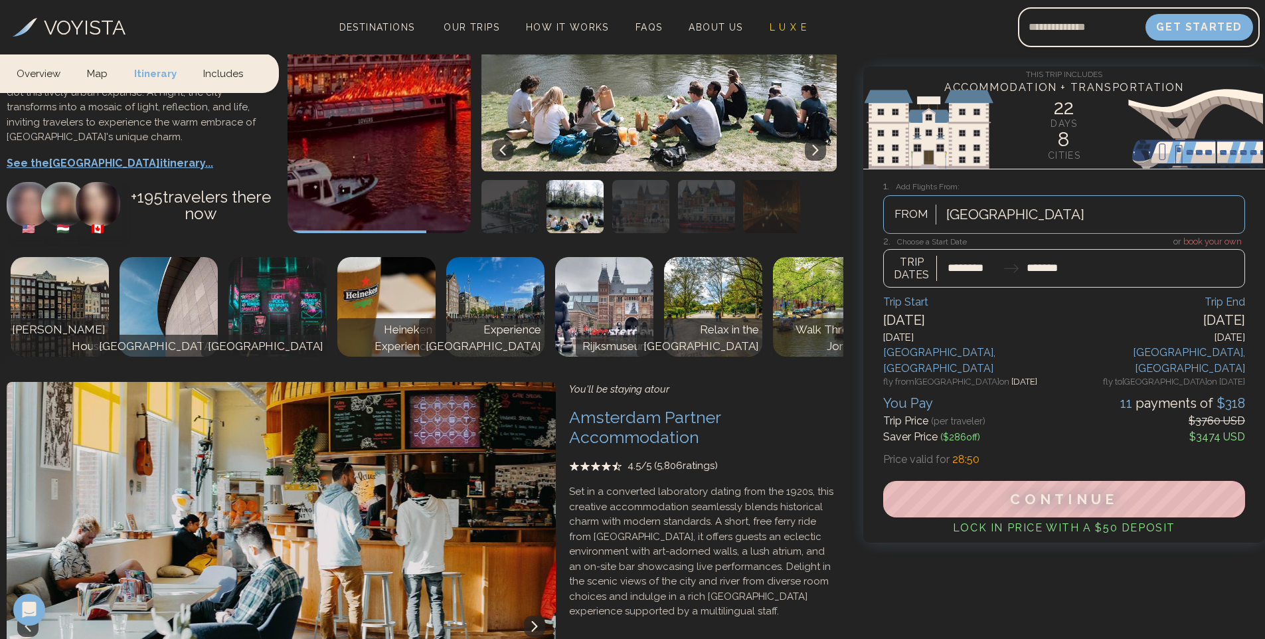
click at [532, 615] on button at bounding box center [534, 625] width 21 height 21
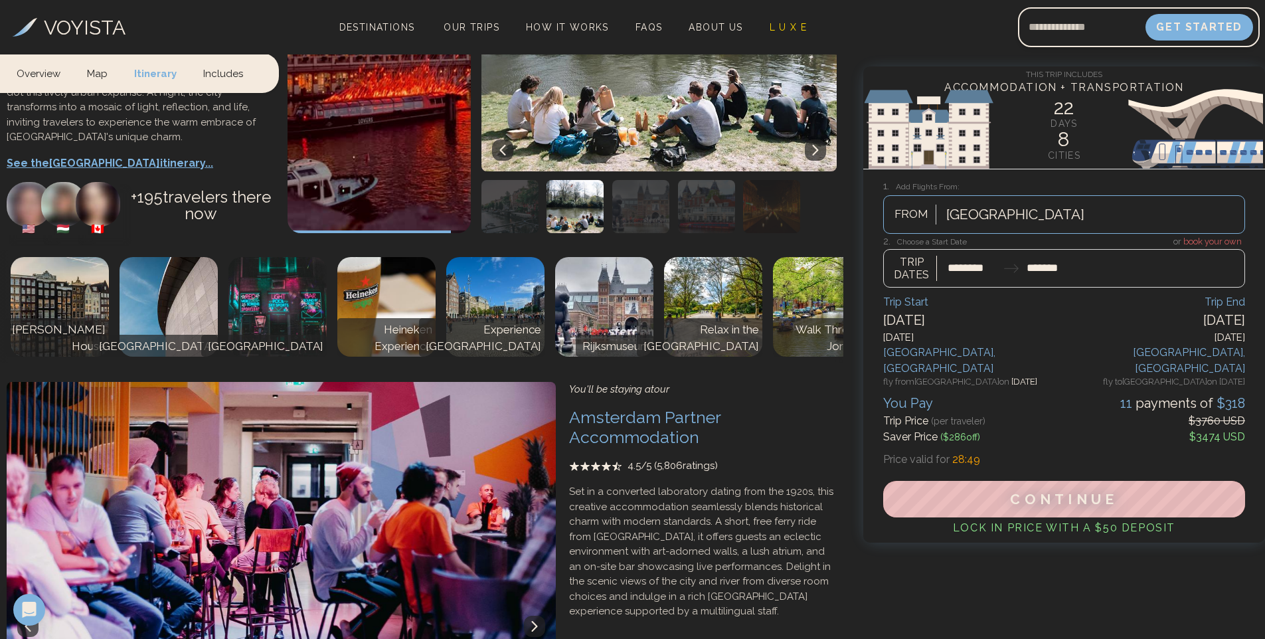
click at [532, 615] on button at bounding box center [534, 625] width 21 height 21
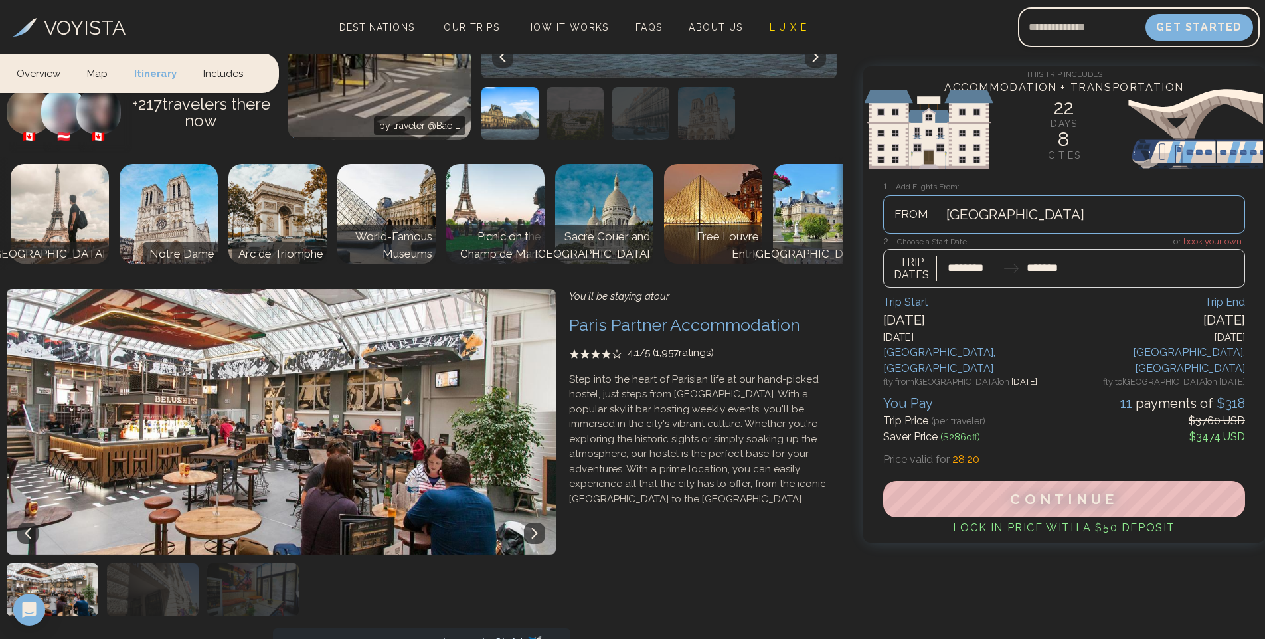
scroll to position [2655, 0]
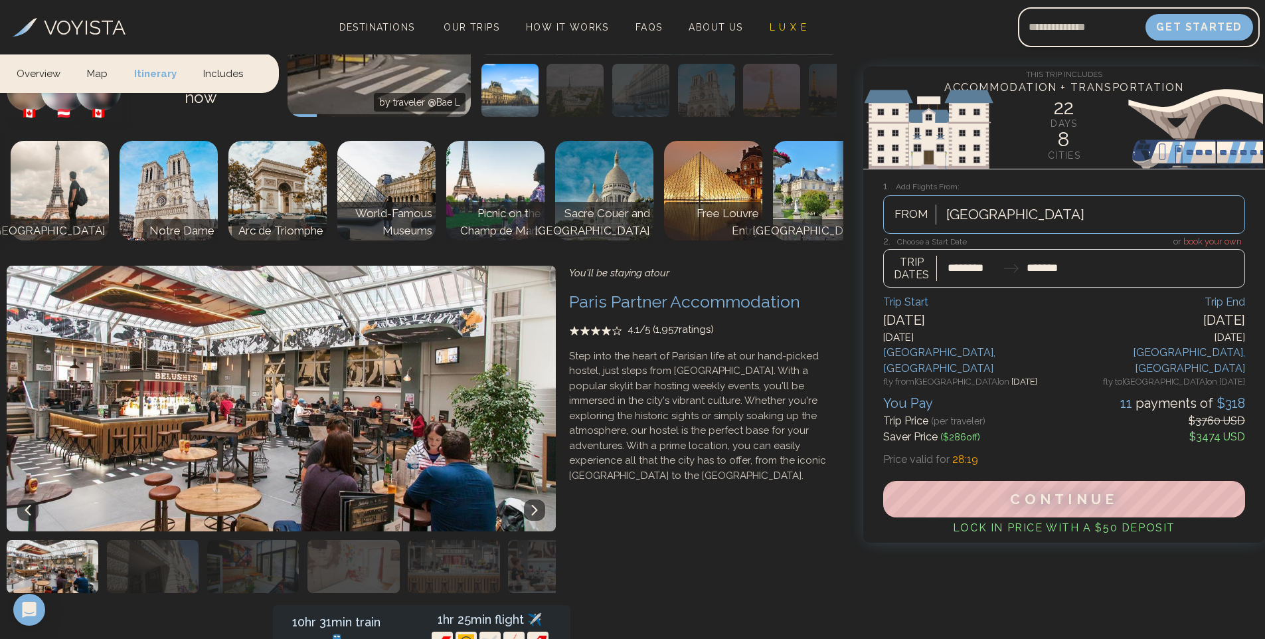
click at [533, 504] on icon at bounding box center [534, 509] width 6 height 11
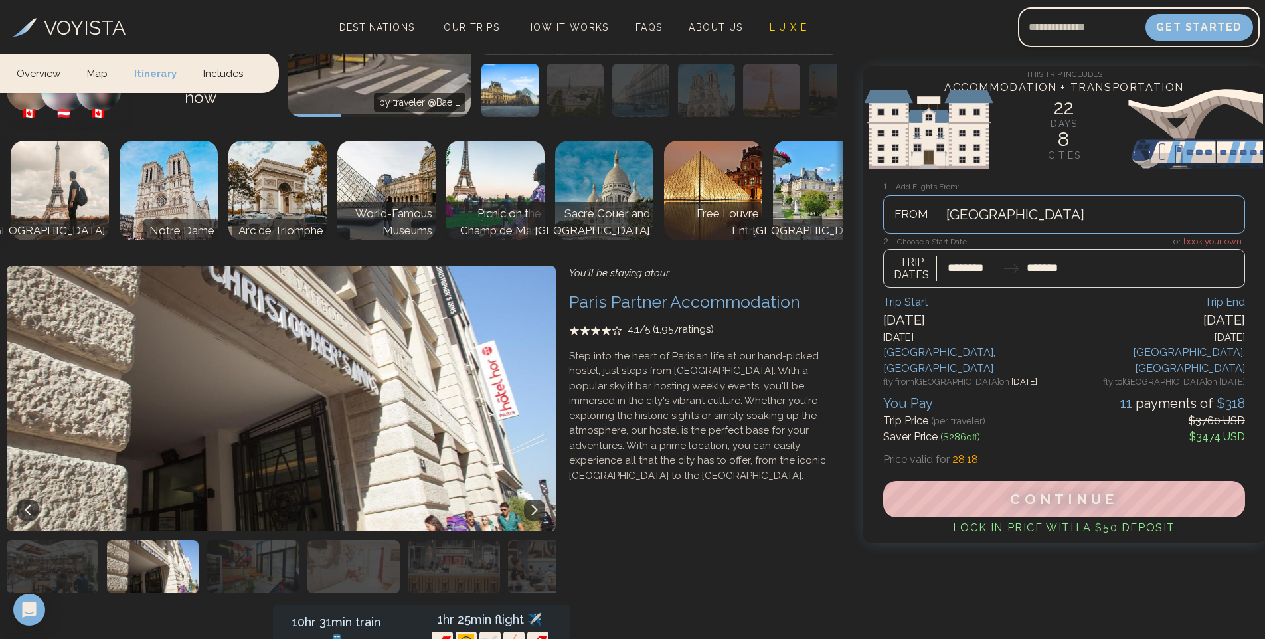
click at [533, 504] on icon at bounding box center [534, 509] width 6 height 11
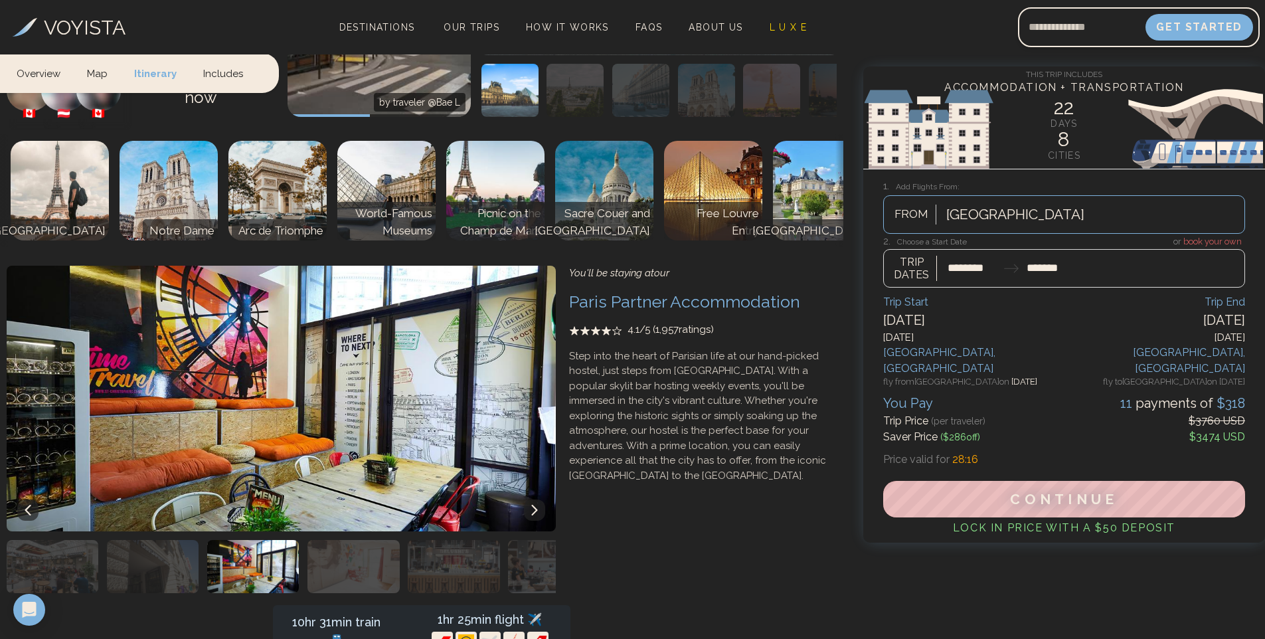
click at [533, 504] on icon at bounding box center [534, 509] width 6 height 11
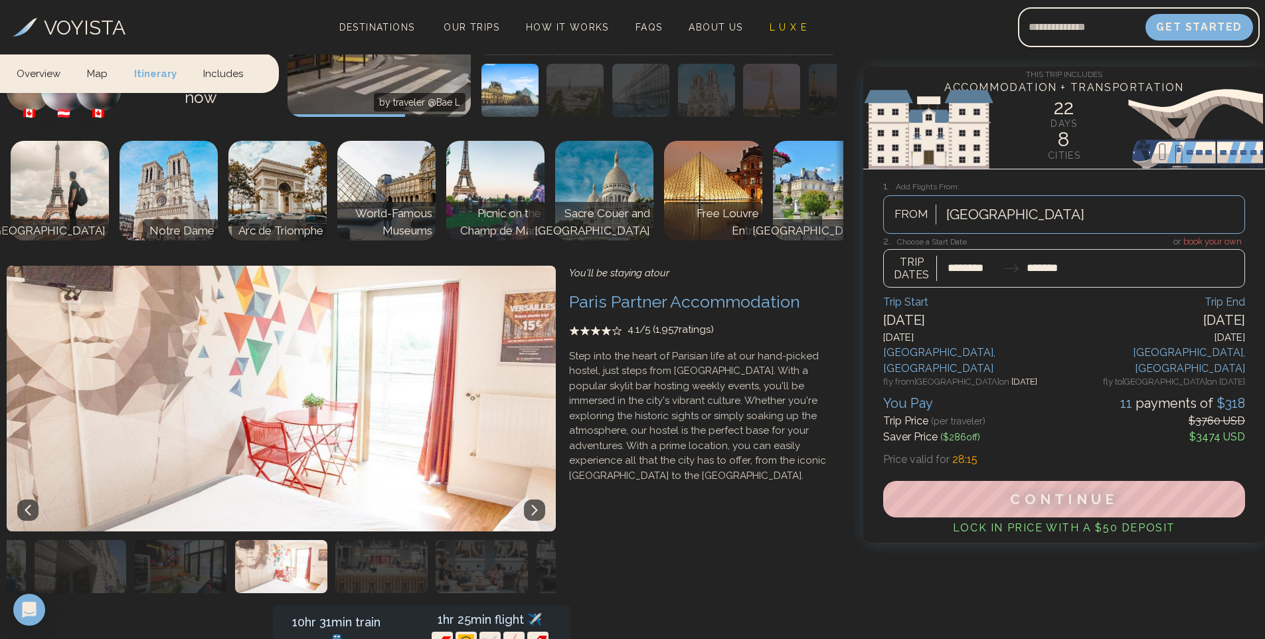
click at [533, 504] on icon at bounding box center [534, 509] width 6 height 11
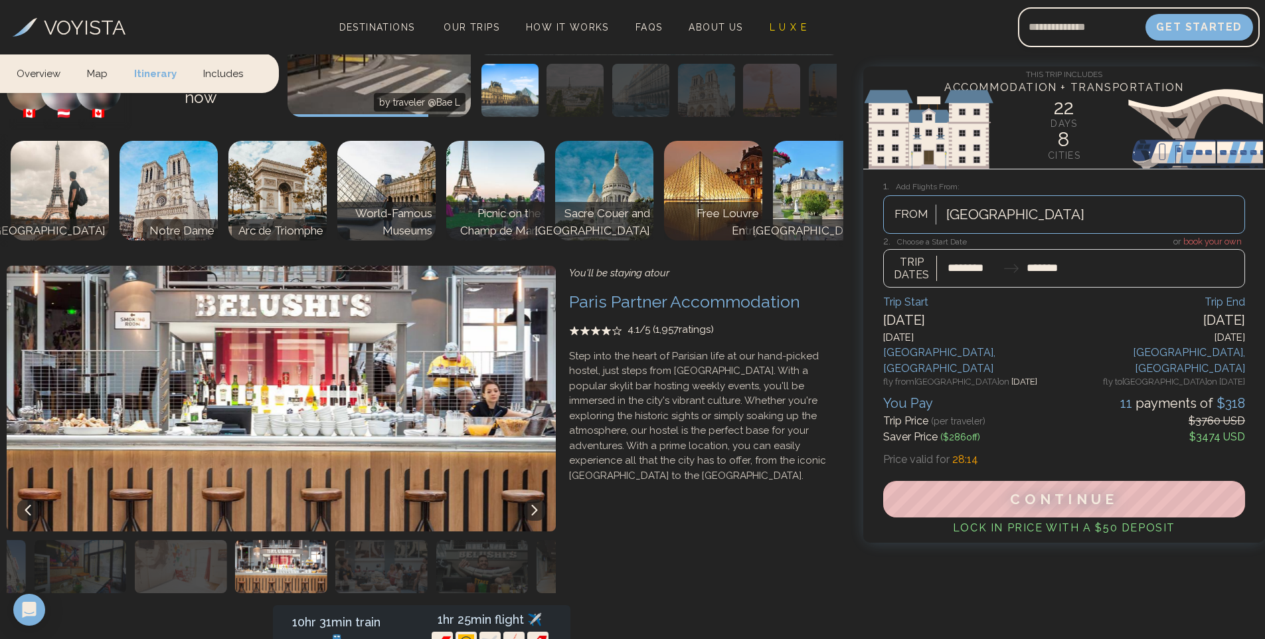
click at [533, 504] on icon at bounding box center [534, 509] width 6 height 11
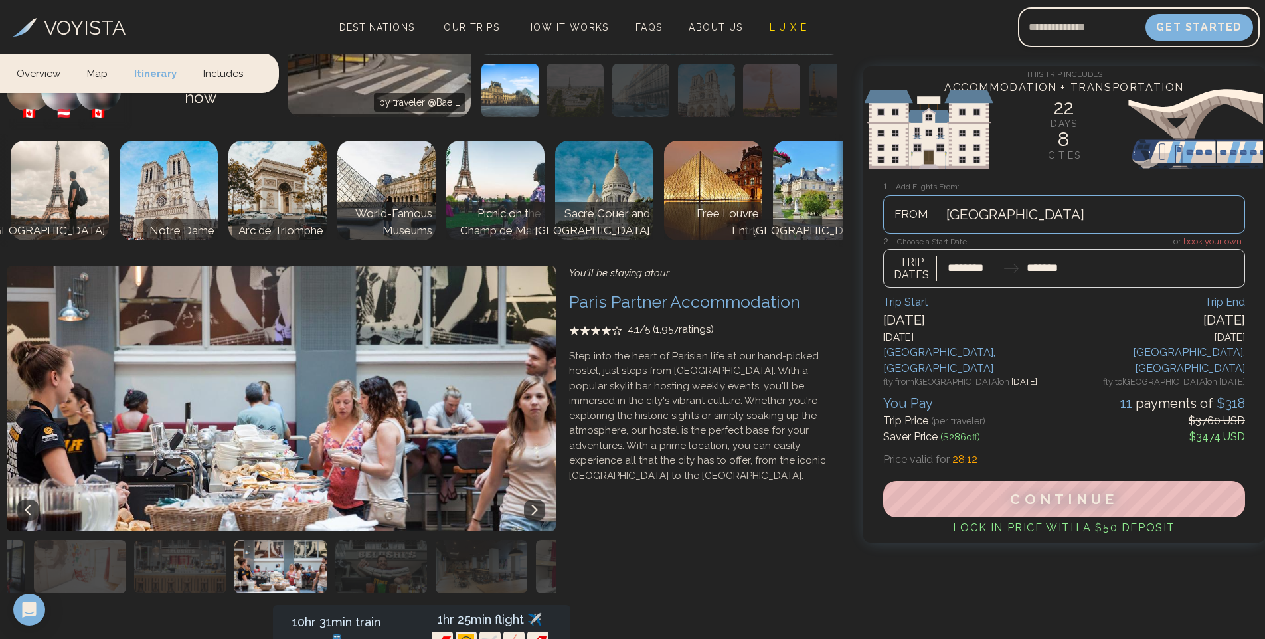
click at [533, 504] on icon at bounding box center [534, 509] width 6 height 11
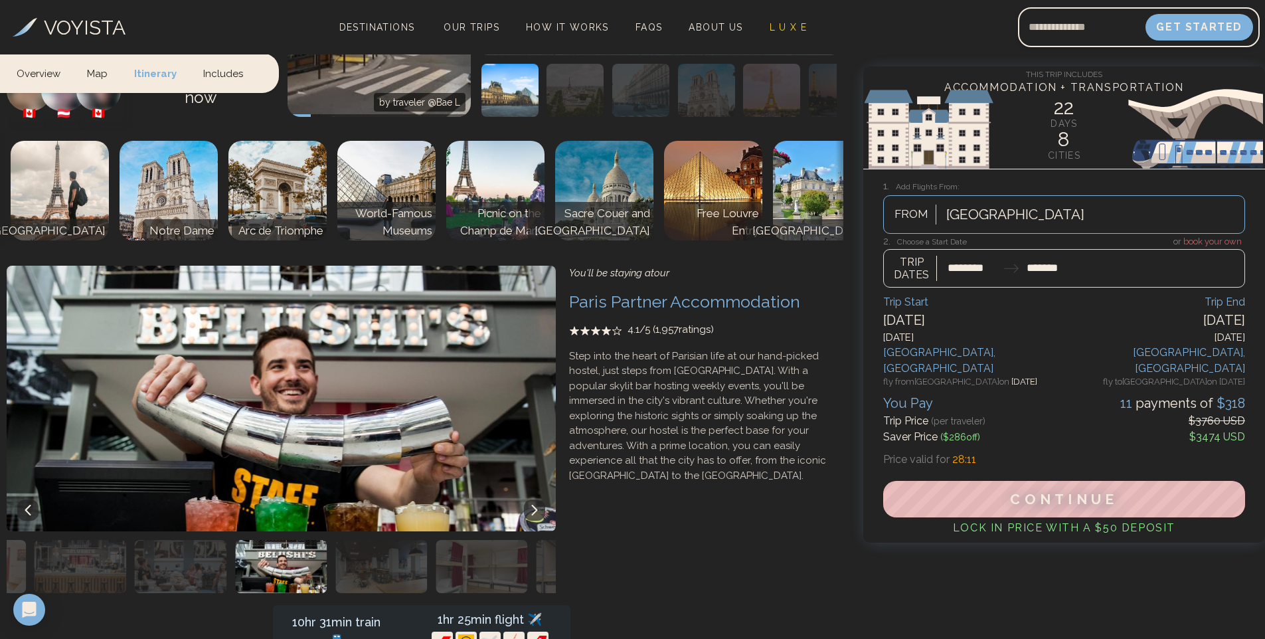
click at [533, 504] on icon at bounding box center [534, 509] width 6 height 11
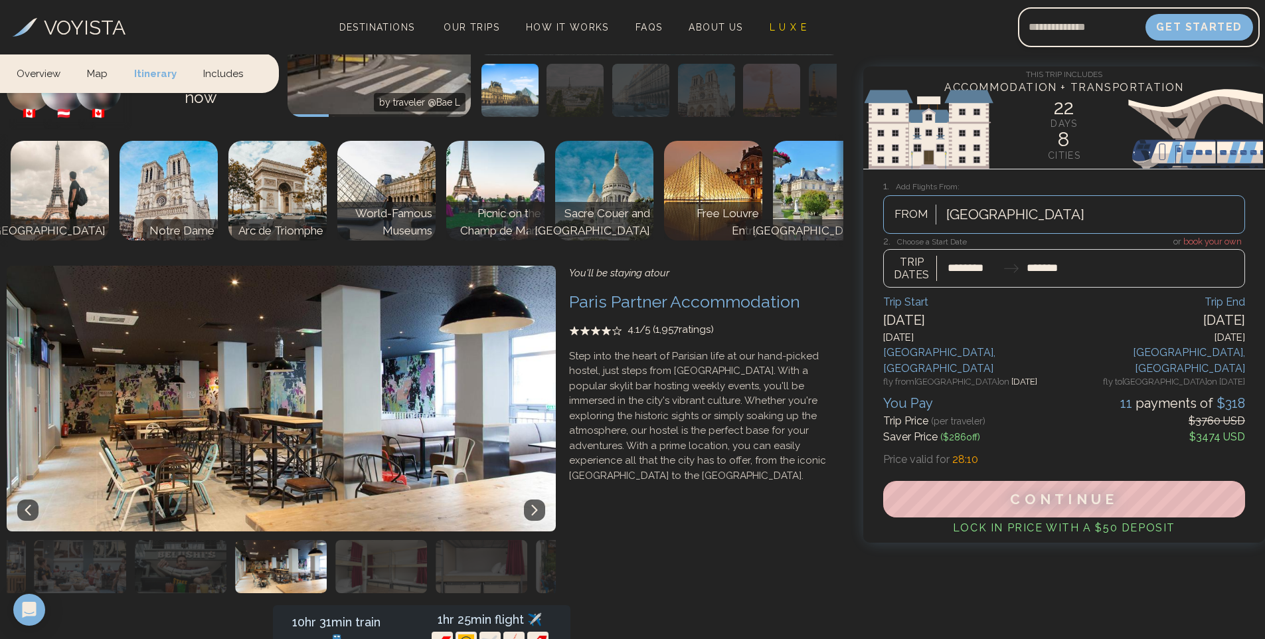
click at [533, 504] on icon at bounding box center [534, 509] width 6 height 11
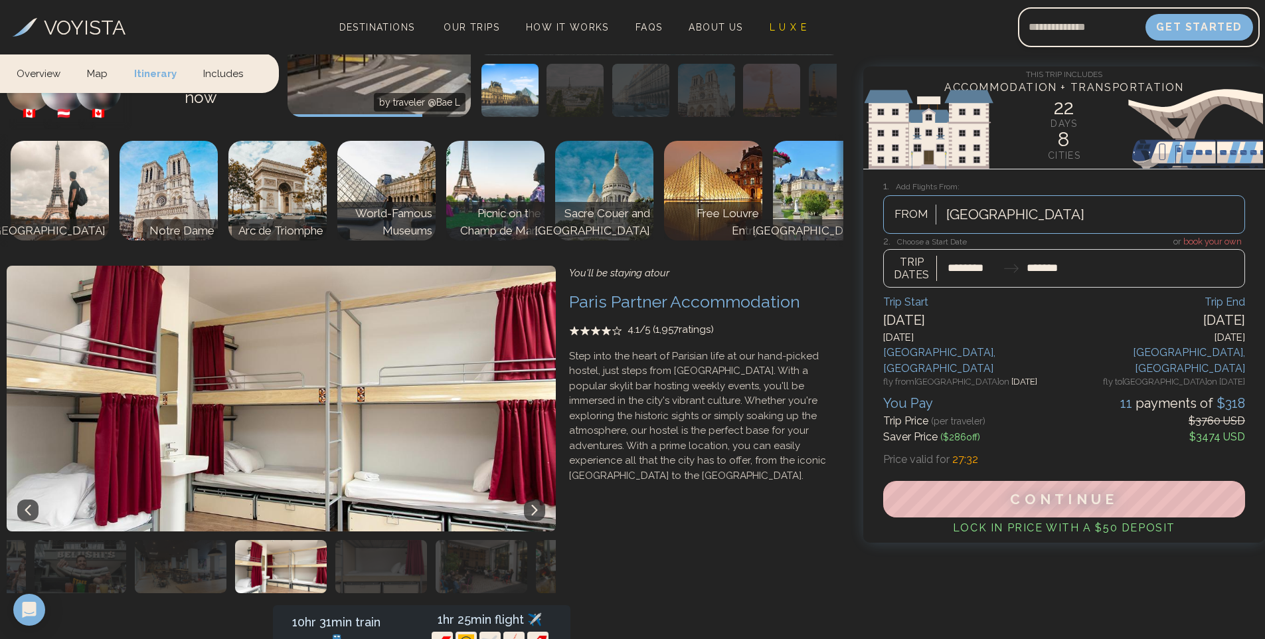
click at [534, 504] on icon at bounding box center [534, 509] width 11 height 11
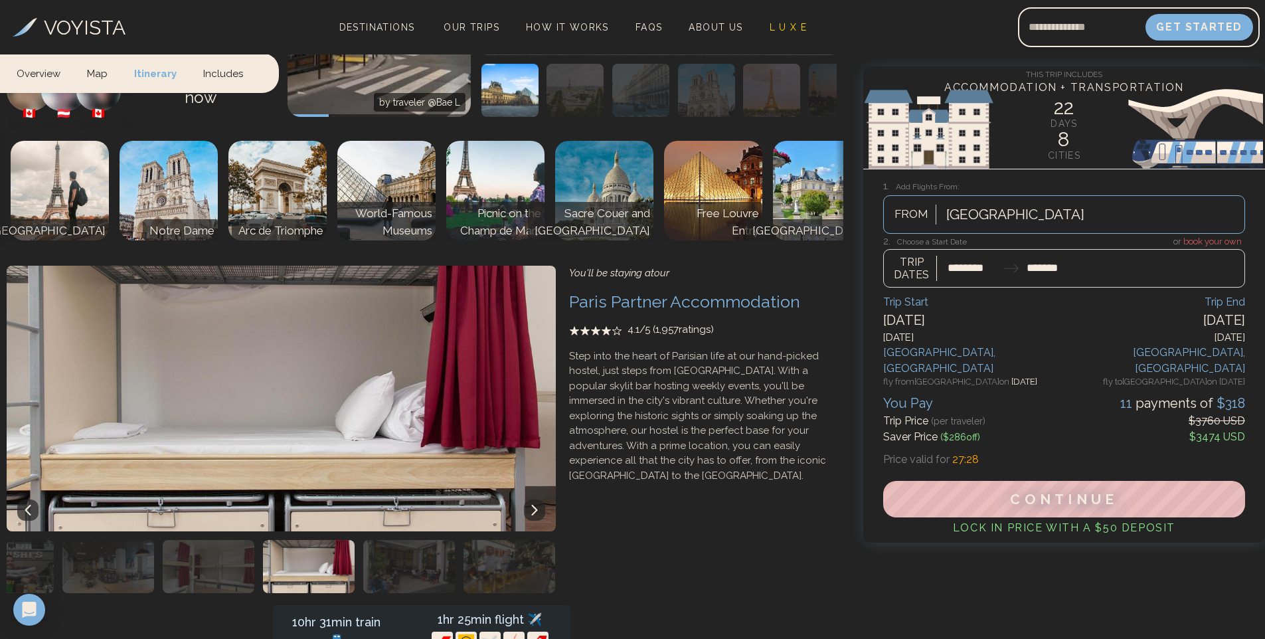
click at [534, 504] on icon at bounding box center [534, 509] width 11 height 11
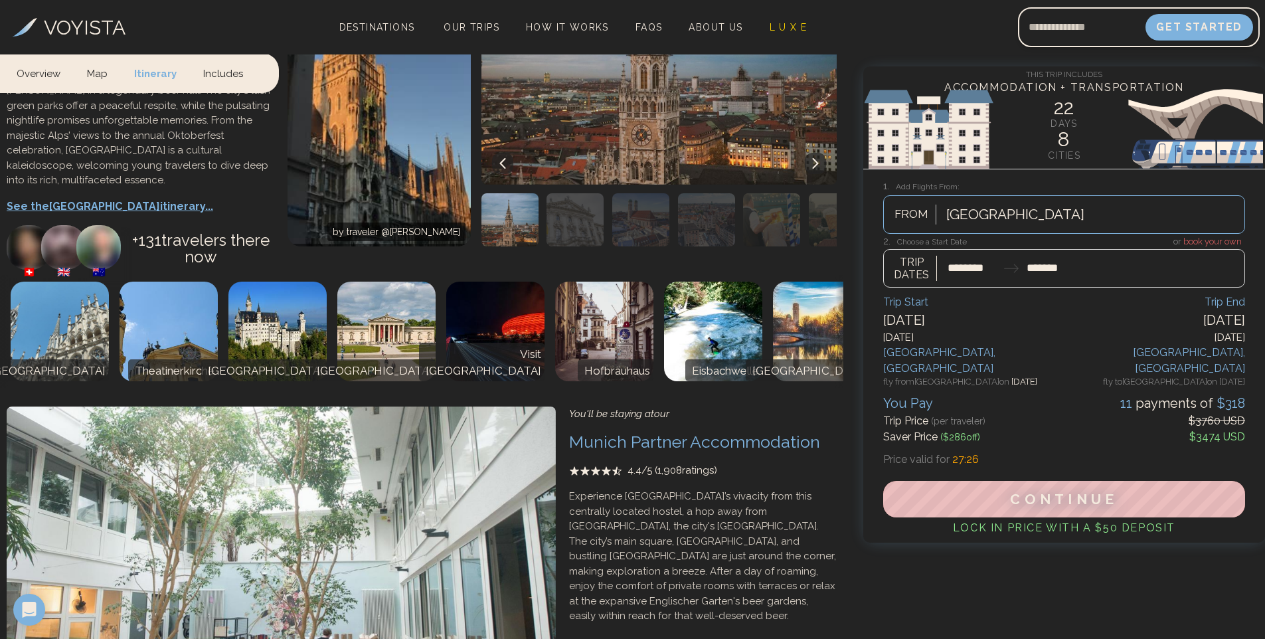
scroll to position [3584, 0]
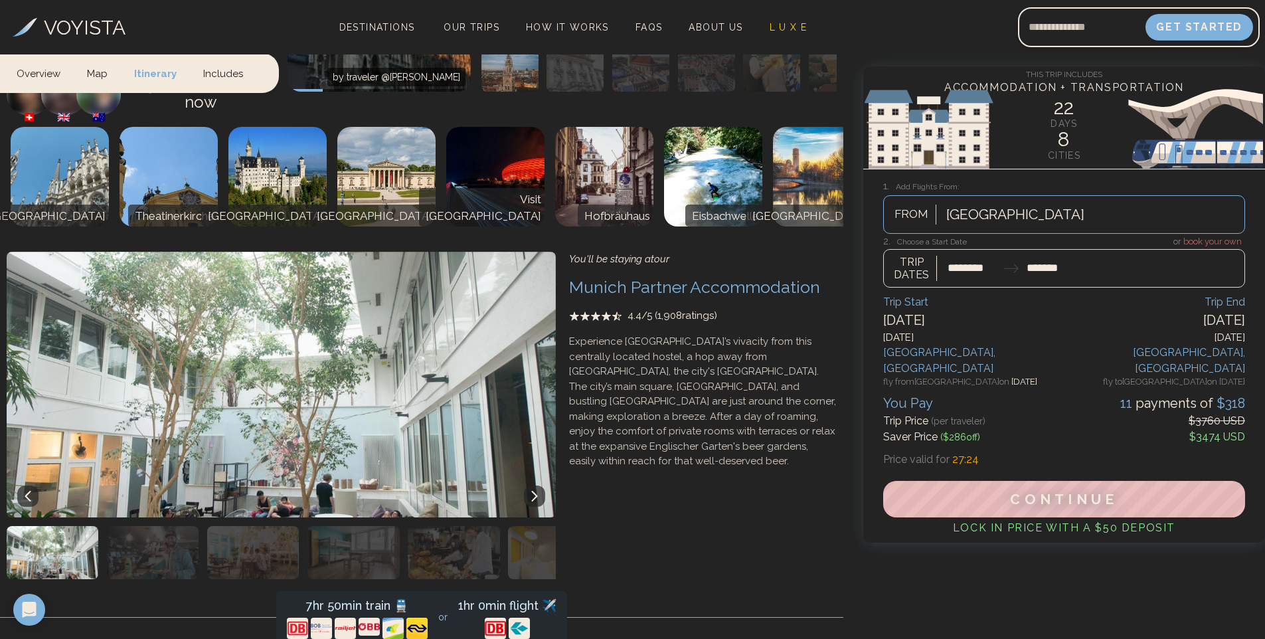
click at [532, 491] on icon at bounding box center [534, 496] width 6 height 11
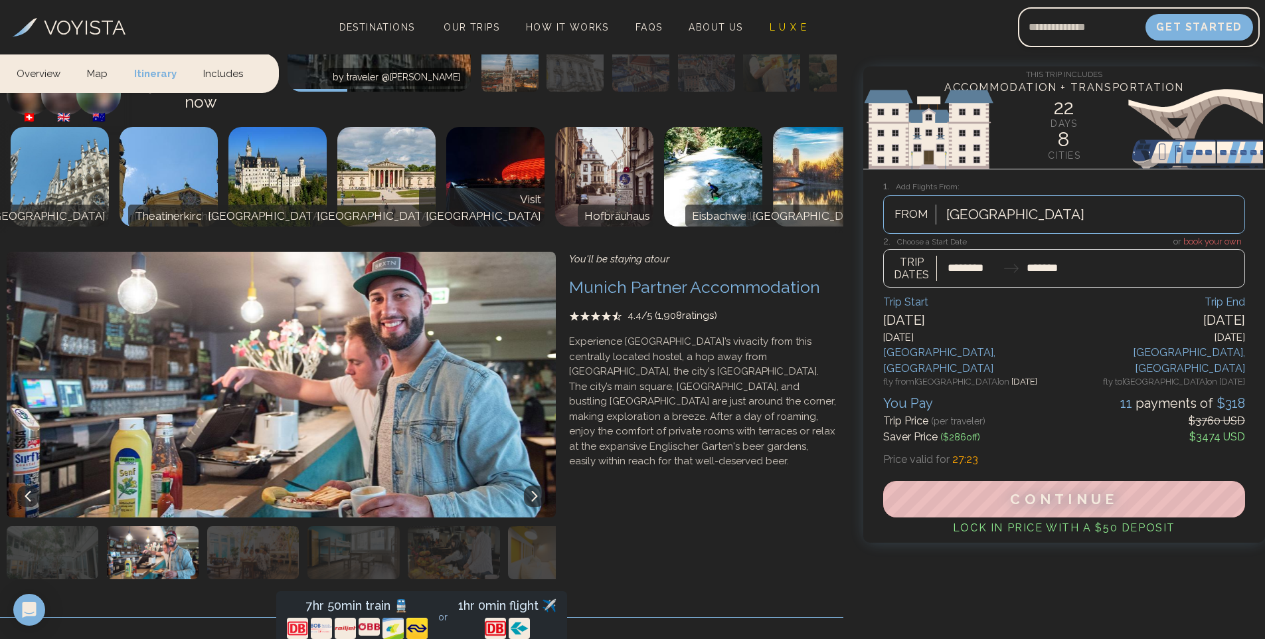
click at [533, 491] on icon at bounding box center [534, 496] width 11 height 11
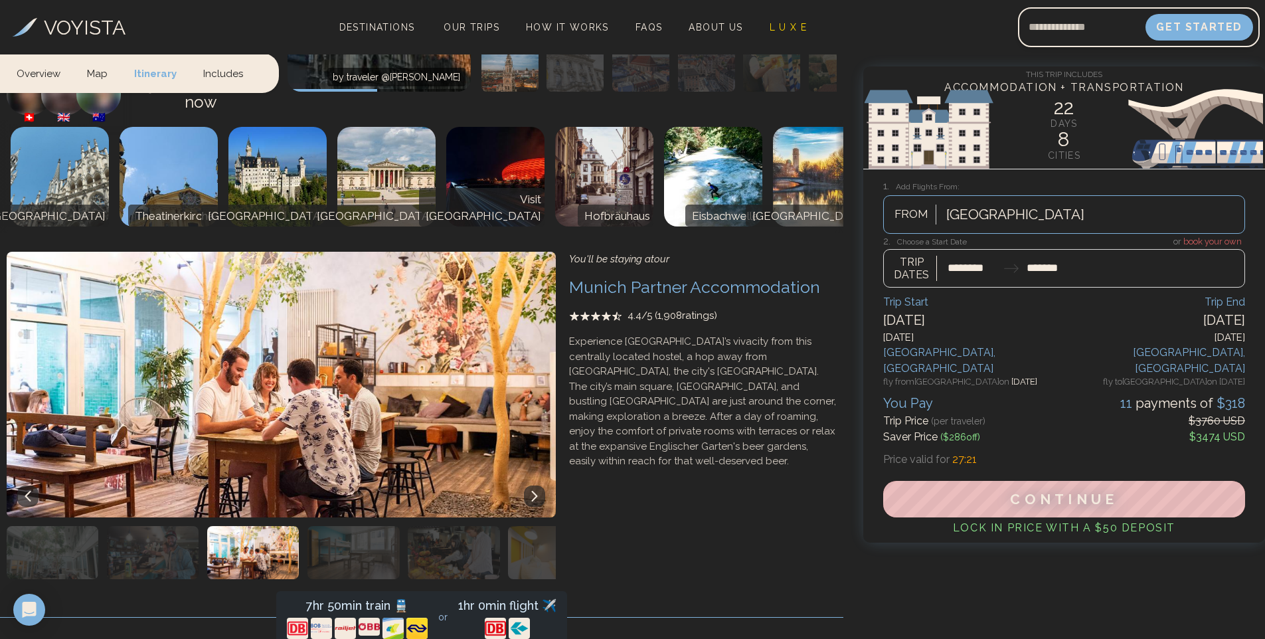
click at [533, 491] on icon at bounding box center [534, 496] width 11 height 11
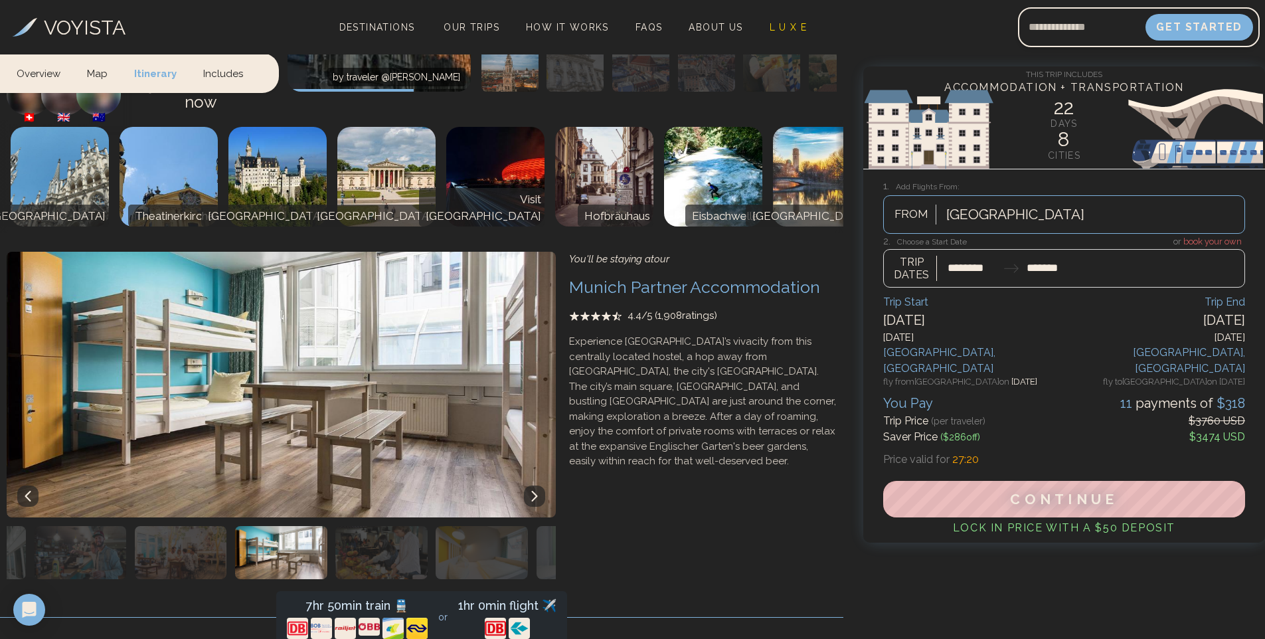
click at [533, 491] on icon at bounding box center [534, 496] width 11 height 11
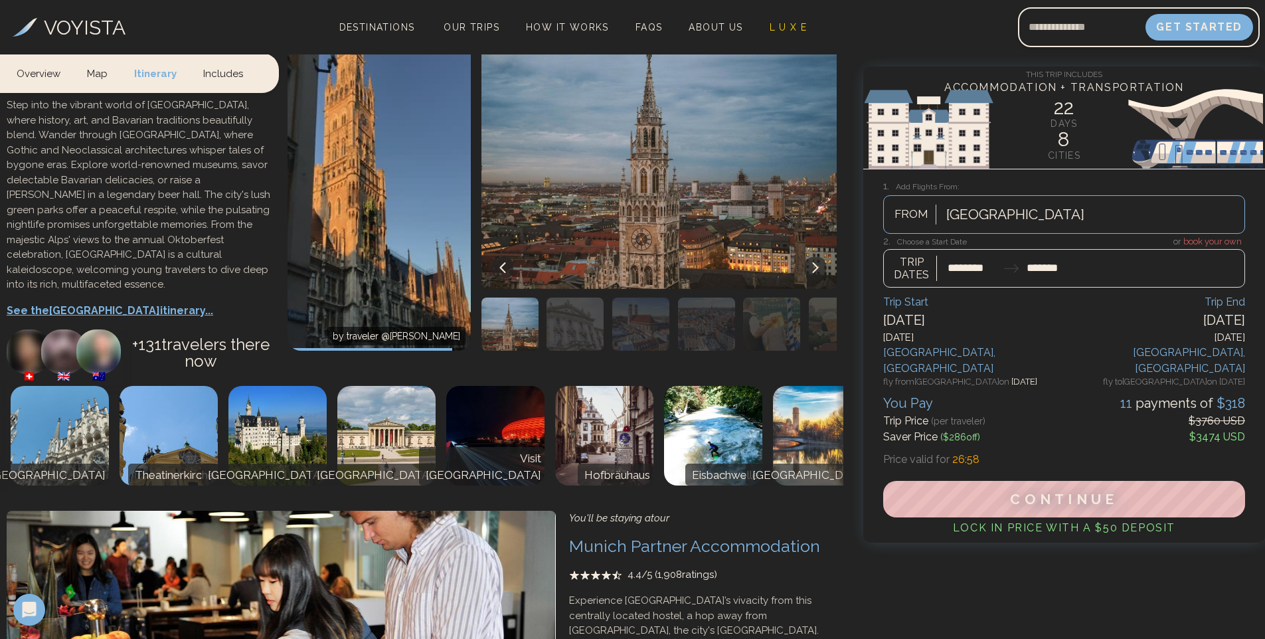
scroll to position [3319, 0]
